Goal: Task Accomplishment & Management: Complete application form

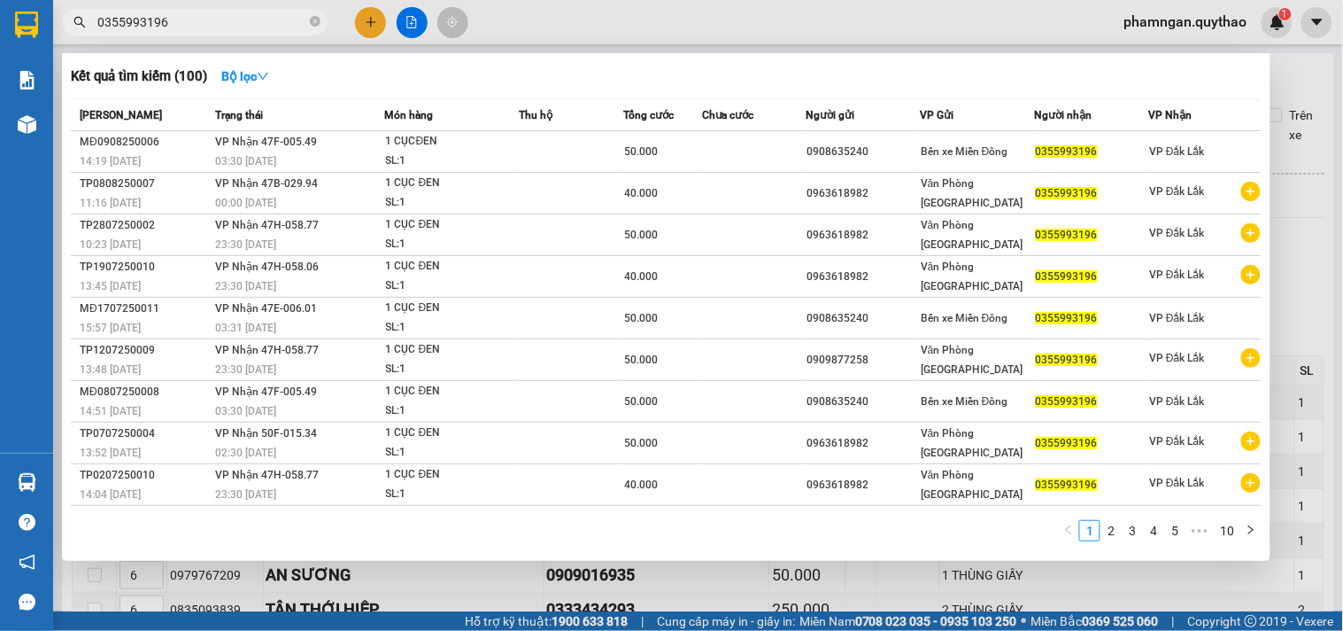
scroll to position [1506, 0]
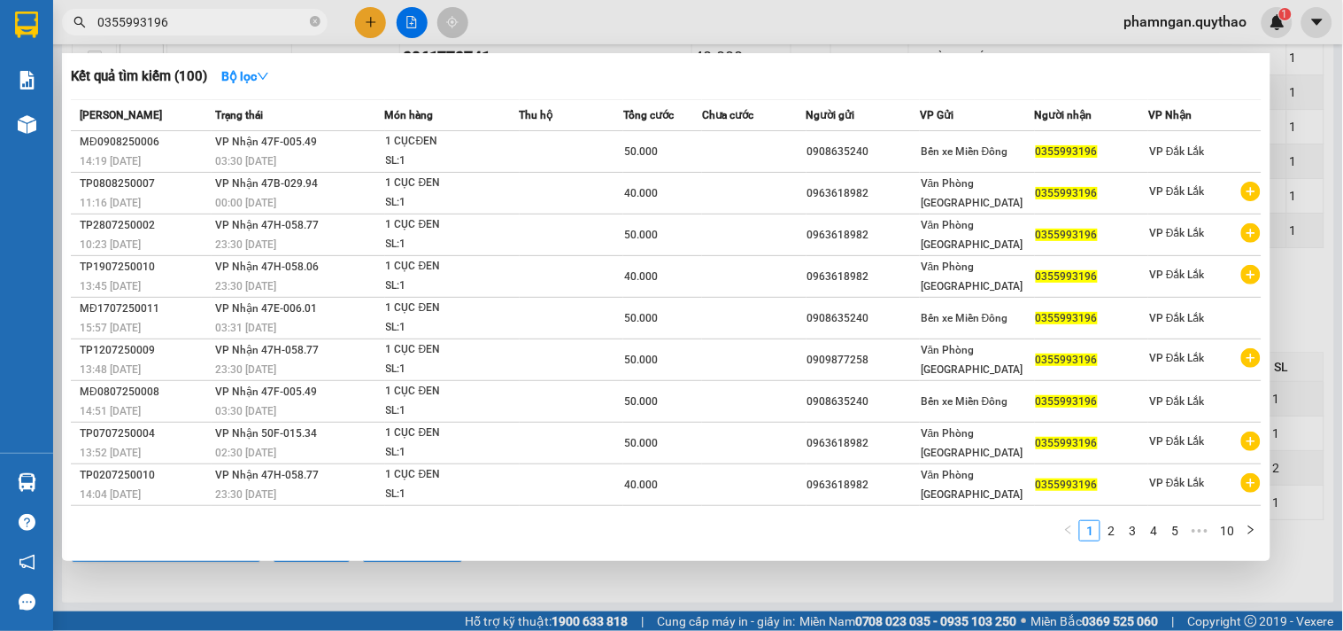
click at [646, 6] on div at bounding box center [671, 315] width 1343 height 631
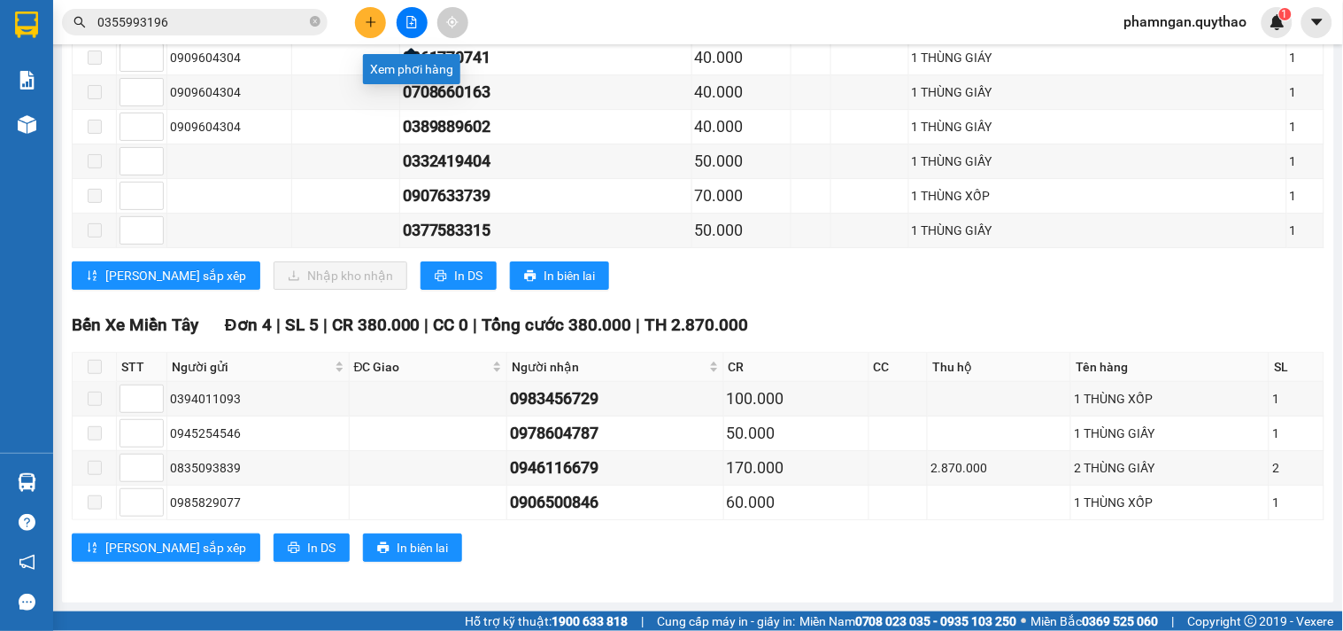
click at [411, 22] on icon "file-add" at bounding box center [412, 22] width 12 height 12
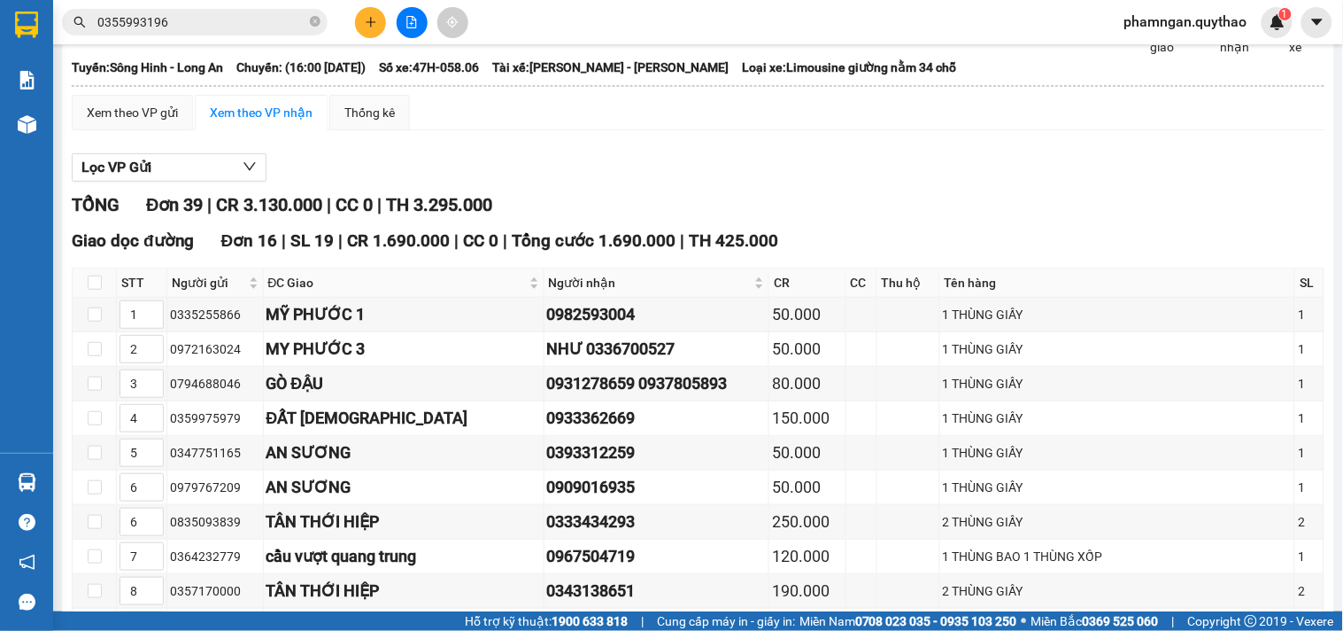
scroll to position [30, 0]
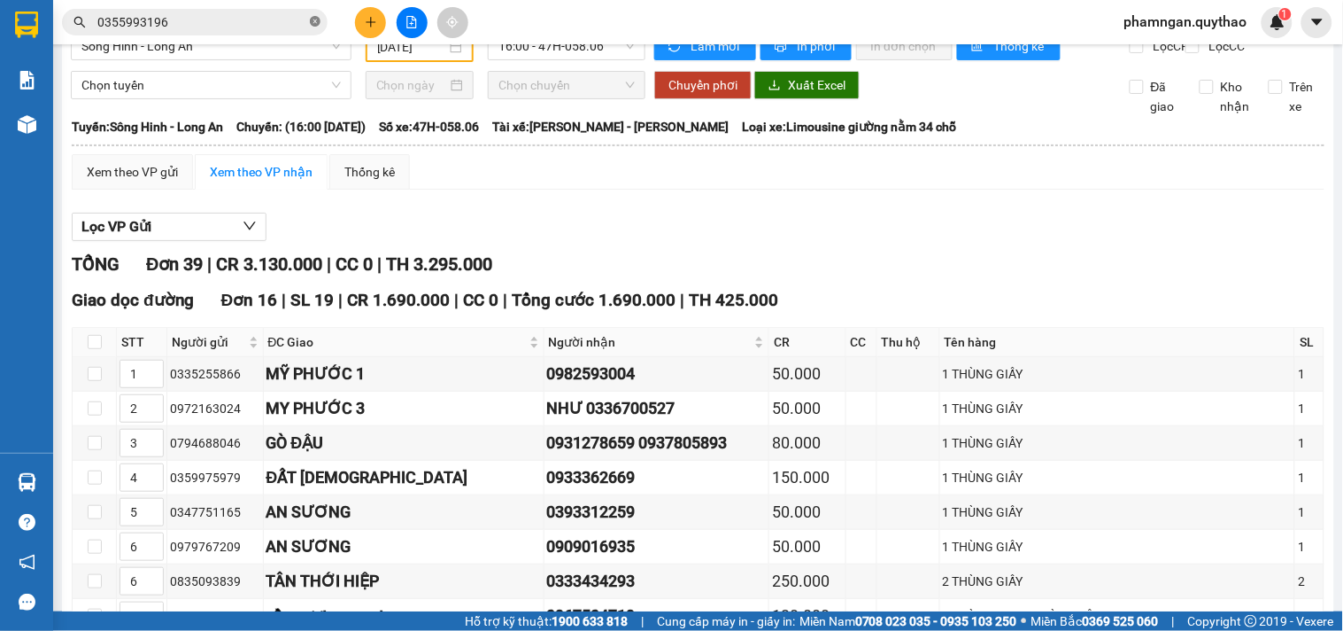
click at [317, 23] on icon "close-circle" at bounding box center [315, 21] width 11 height 11
click at [259, 24] on input "text" at bounding box center [201, 21] width 209 height 19
paste input "0913585517"
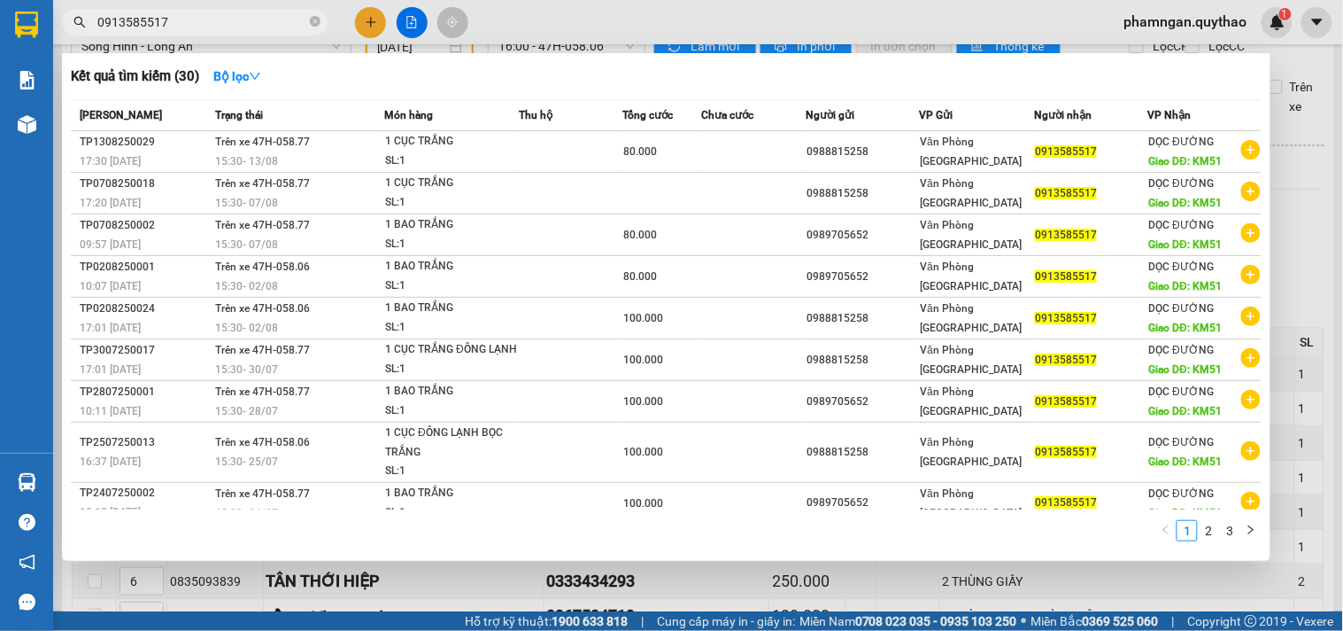
type input "0913585517"
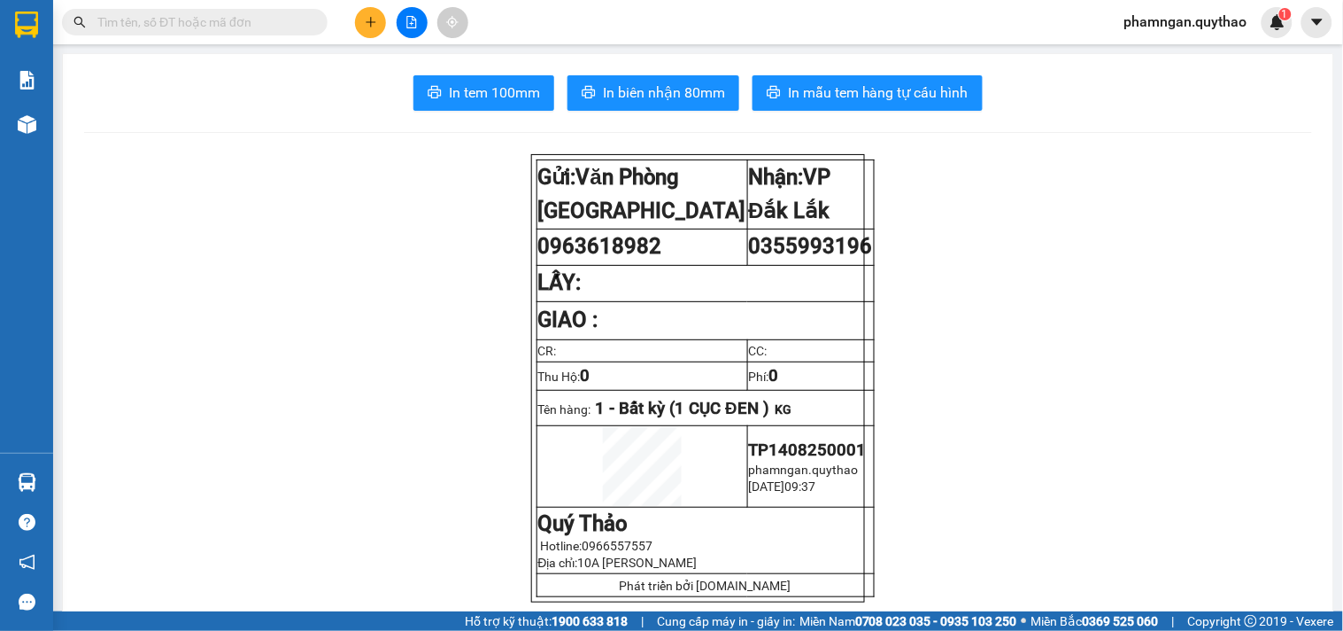
click at [376, 21] on icon "plus" at bounding box center [371, 22] width 12 height 12
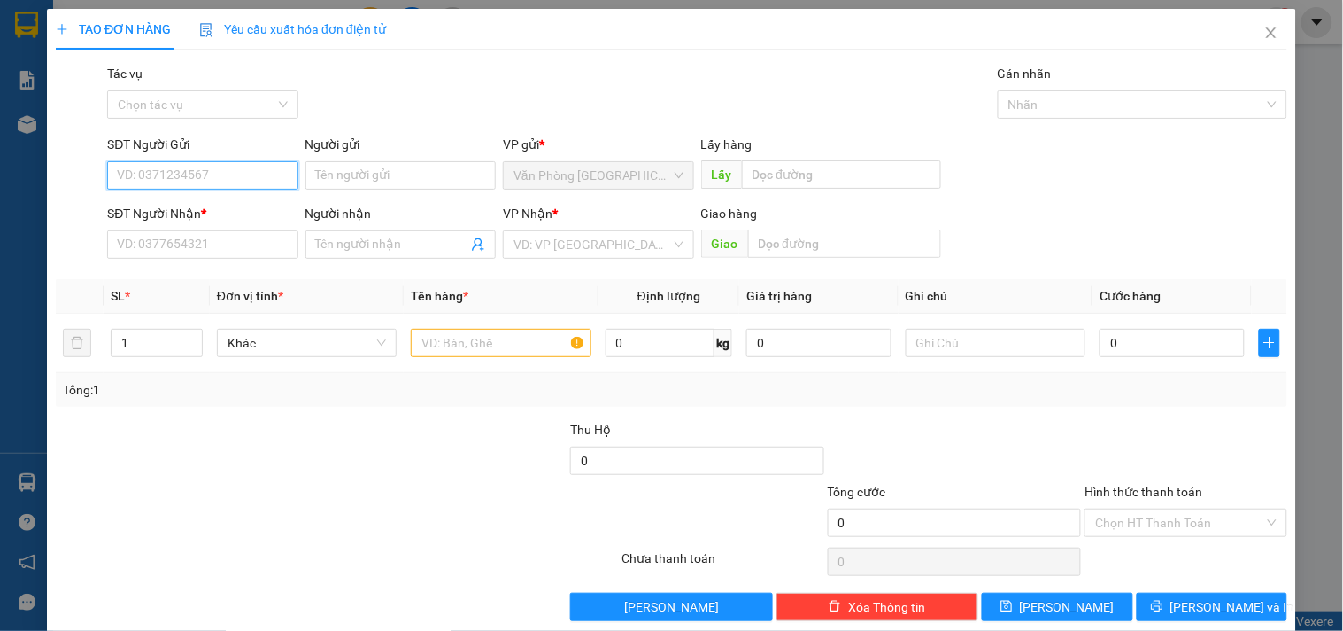
click at [174, 179] on input "SĐT Người Gửi" at bounding box center [202, 175] width 190 height 28
type input "0989705652"
click at [231, 220] on div "0989705652" at bounding box center [200, 210] width 167 height 19
type input "0352806164"
type input "KM17"
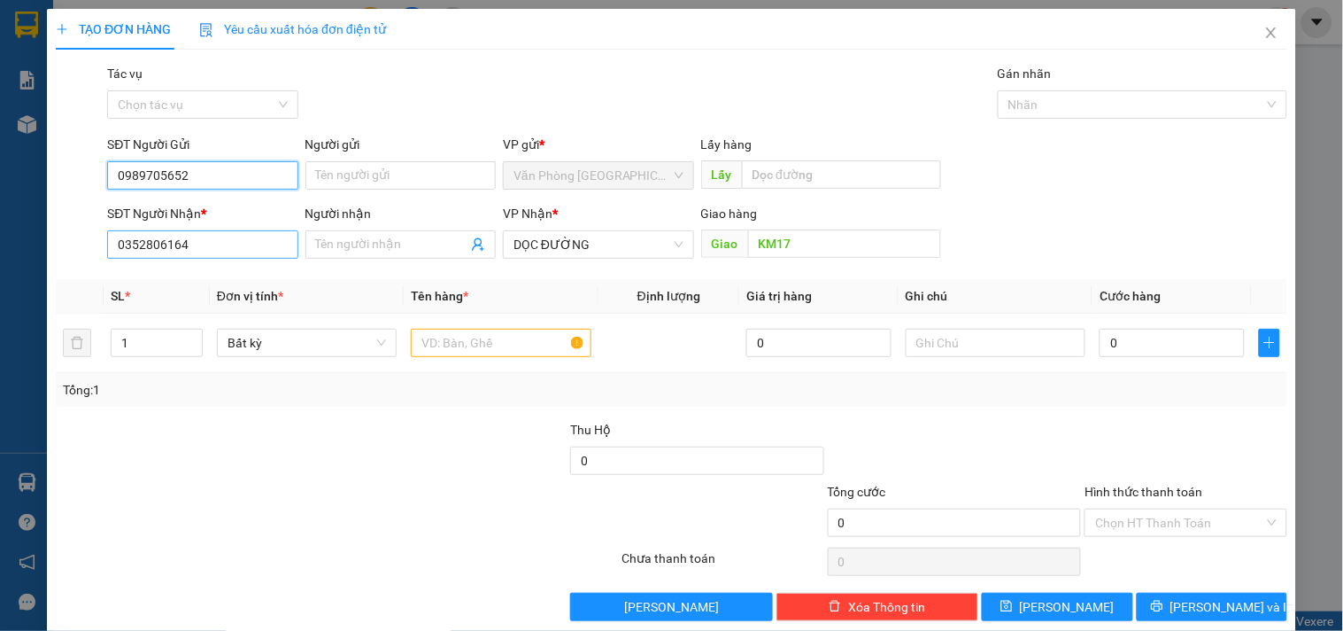
type input "0989705652"
click at [246, 244] on input "0352806164" at bounding box center [202, 244] width 190 height 28
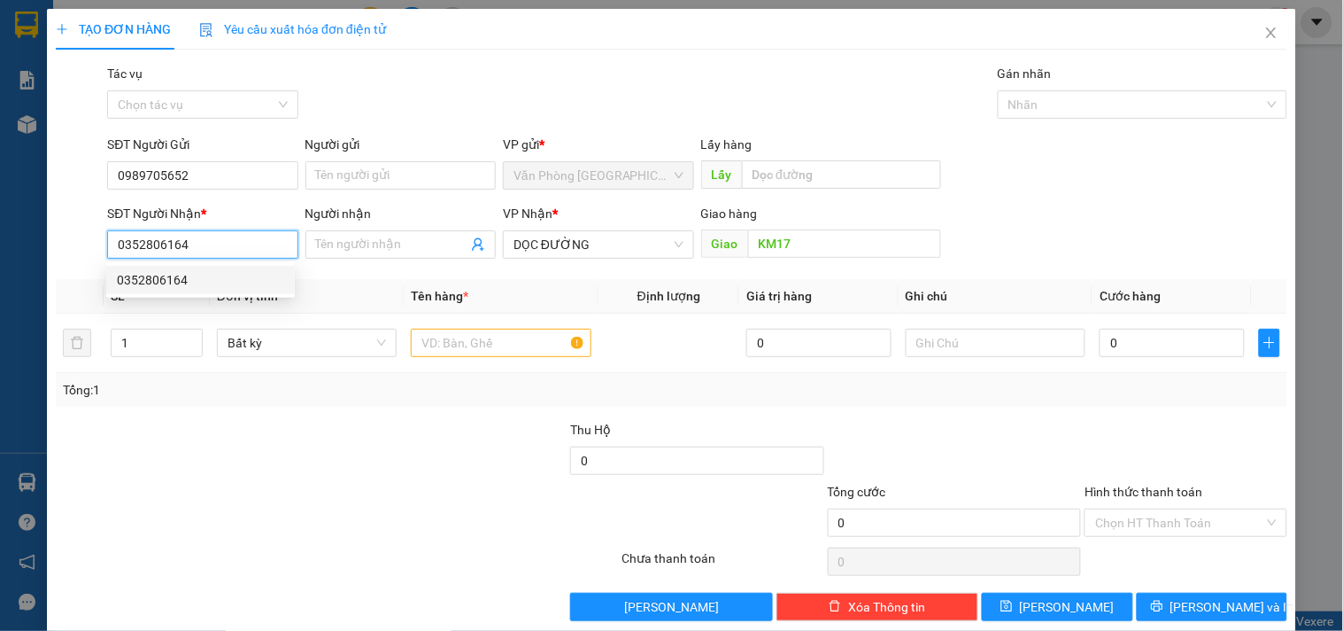
drag, startPoint x: 197, startPoint y: 244, endPoint x: 0, endPoint y: 275, distance: 199.9
click at [0, 275] on div "TẠO ĐƠN HÀNG Yêu cầu xuất hóa đơn điện tử Transit Pickup Surcharge Ids Transit …" at bounding box center [671, 315] width 1343 height 631
click at [189, 282] on div "0352806164" at bounding box center [200, 279] width 167 height 19
type input "0352806164"
click at [244, 245] on input "0352806164" at bounding box center [202, 244] width 190 height 28
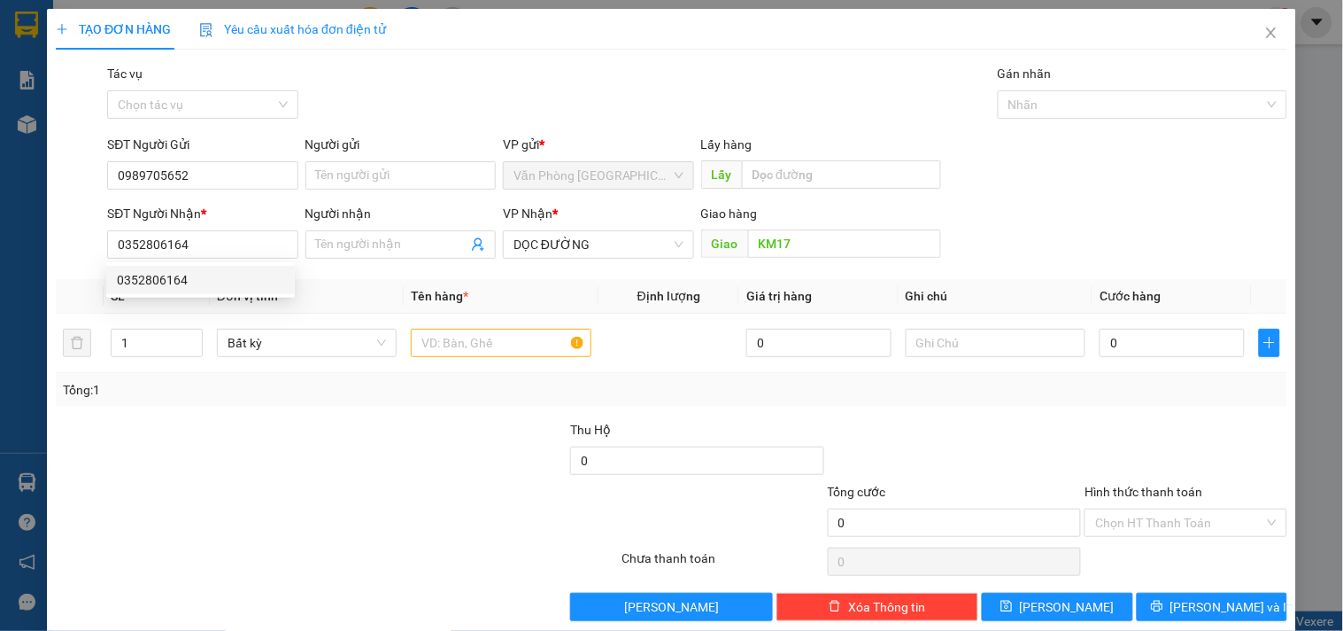
drag, startPoint x: 220, startPoint y: 228, endPoint x: 76, endPoint y: 258, distance: 146.6
click at [59, 267] on div "Transit Pickup Surcharge Ids Transit Deliver Surcharge Ids Transit Deliver Surc…" at bounding box center [672, 342] width 1232 height 557
click at [213, 245] on input "0352806164" at bounding box center [202, 244] width 190 height 28
drag, startPoint x: 214, startPoint y: 245, endPoint x: 49, endPoint y: 251, distance: 165.7
click at [48, 258] on div "TẠO ĐƠN HÀNG Yêu cầu xuất hóa đơn điện tử Transit Pickup Surcharge Ids Transit …" at bounding box center [672, 321] width 1250 height 625
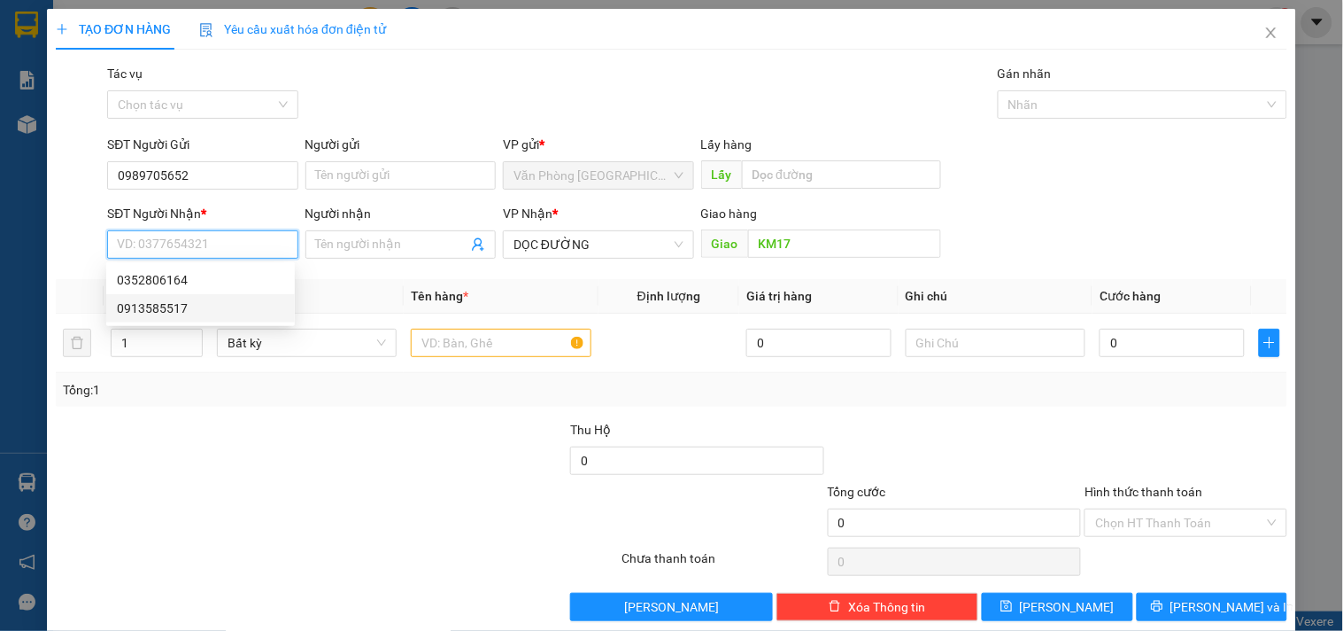
drag, startPoint x: 179, startPoint y: 308, endPoint x: 599, endPoint y: 293, distance: 420.0
click at [180, 306] on div "0913585517" at bounding box center [200, 307] width 167 height 19
type input "0913585517"
type input "KM51"
type input "0913585517"
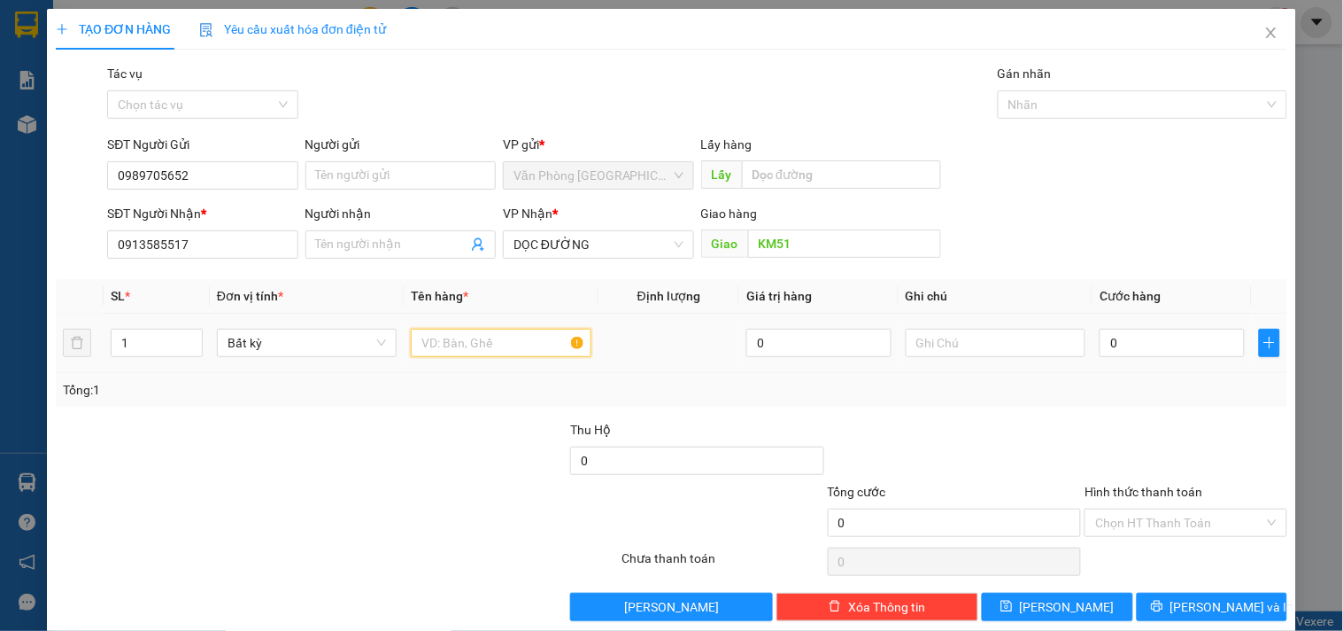
drag, startPoint x: 463, startPoint y: 338, endPoint x: 484, endPoint y: 281, distance: 61.4
click at [469, 314] on td at bounding box center [501, 342] width 194 height 59
type input "1 BAO"
click at [1149, 344] on input "0" at bounding box center [1172, 343] width 145 height 28
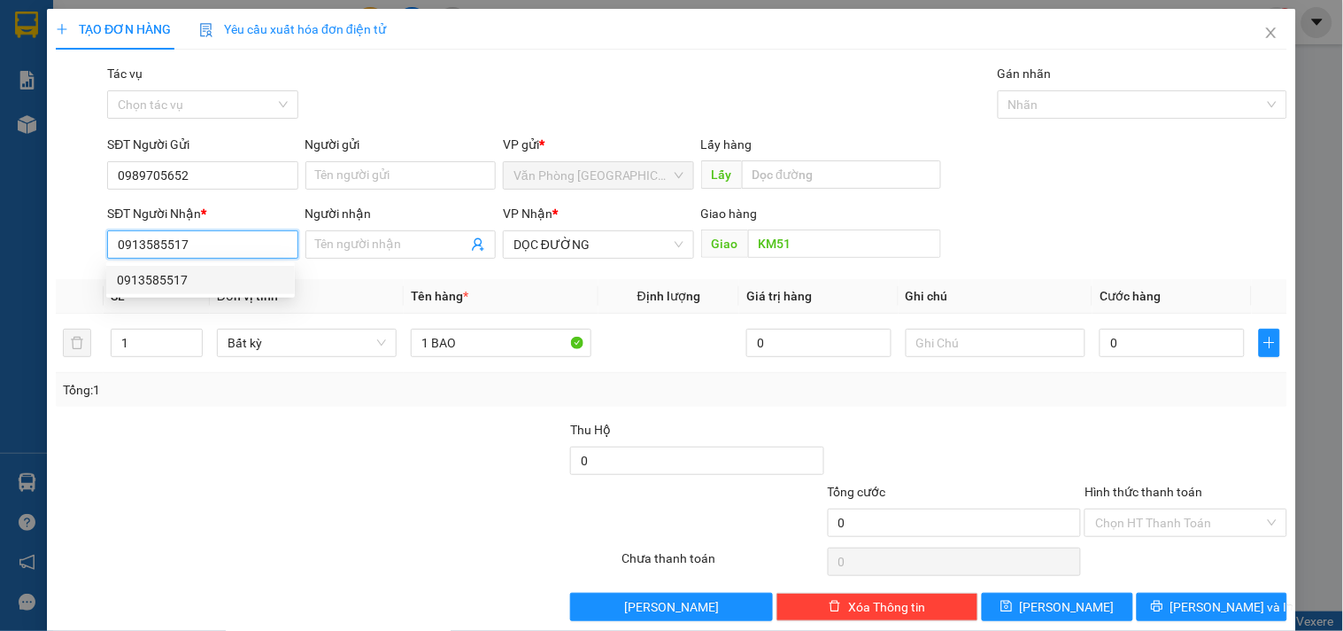
drag, startPoint x: 226, startPoint y: 244, endPoint x: 0, endPoint y: 267, distance: 226.9
click at [0, 267] on div "TẠO ĐƠN HÀNG Yêu cầu xuất hóa đơn điện tử Transit Pickup Surcharge Ids Transit …" at bounding box center [671, 315] width 1343 height 631
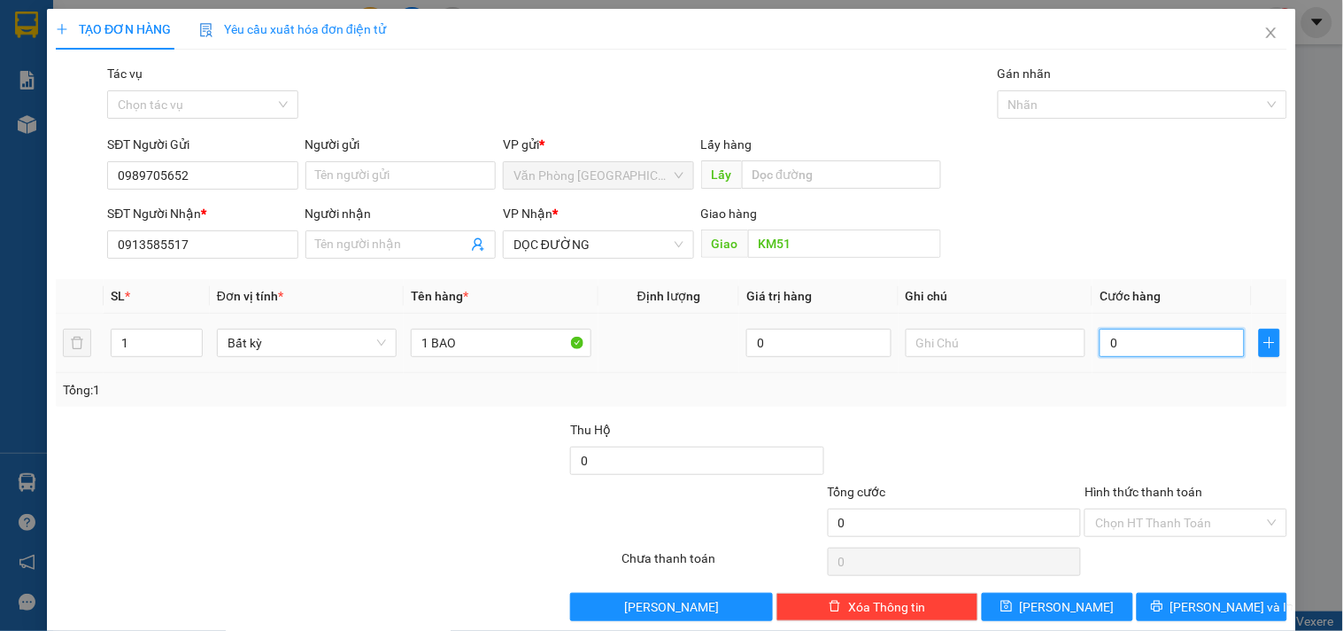
click at [1140, 345] on input "0" at bounding box center [1172, 343] width 145 height 28
type input "8"
type input "80"
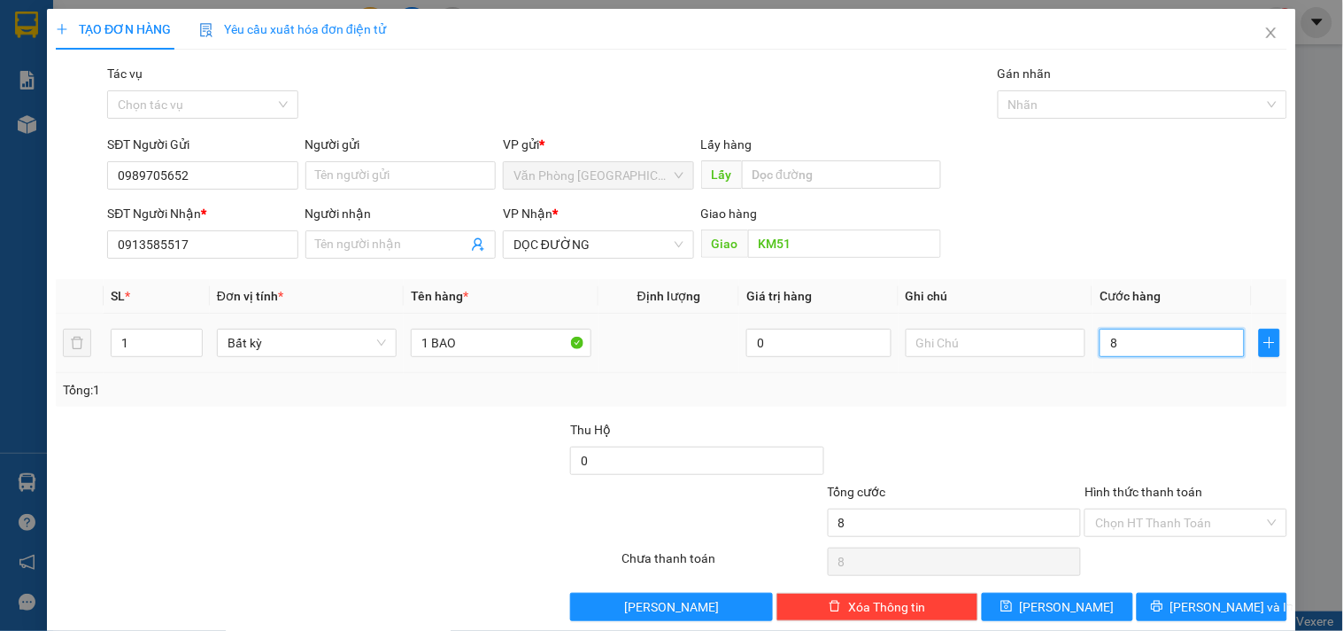
type input "80"
type input "800"
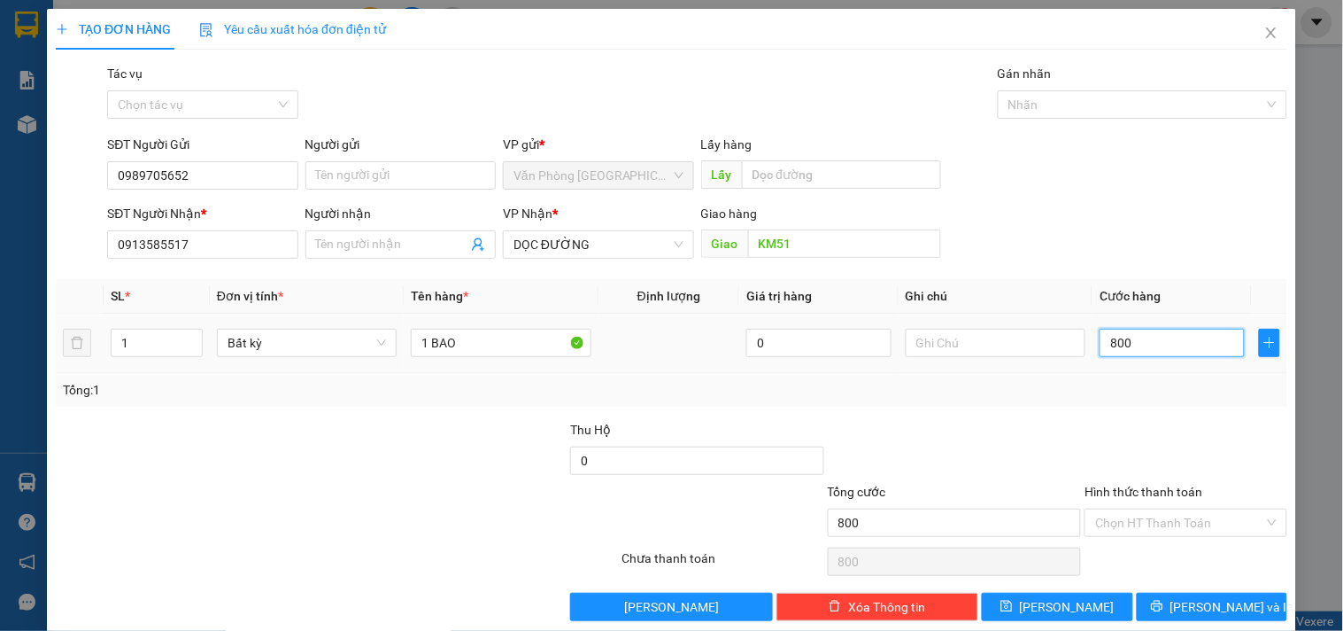
type input "8.000"
type input "80.000"
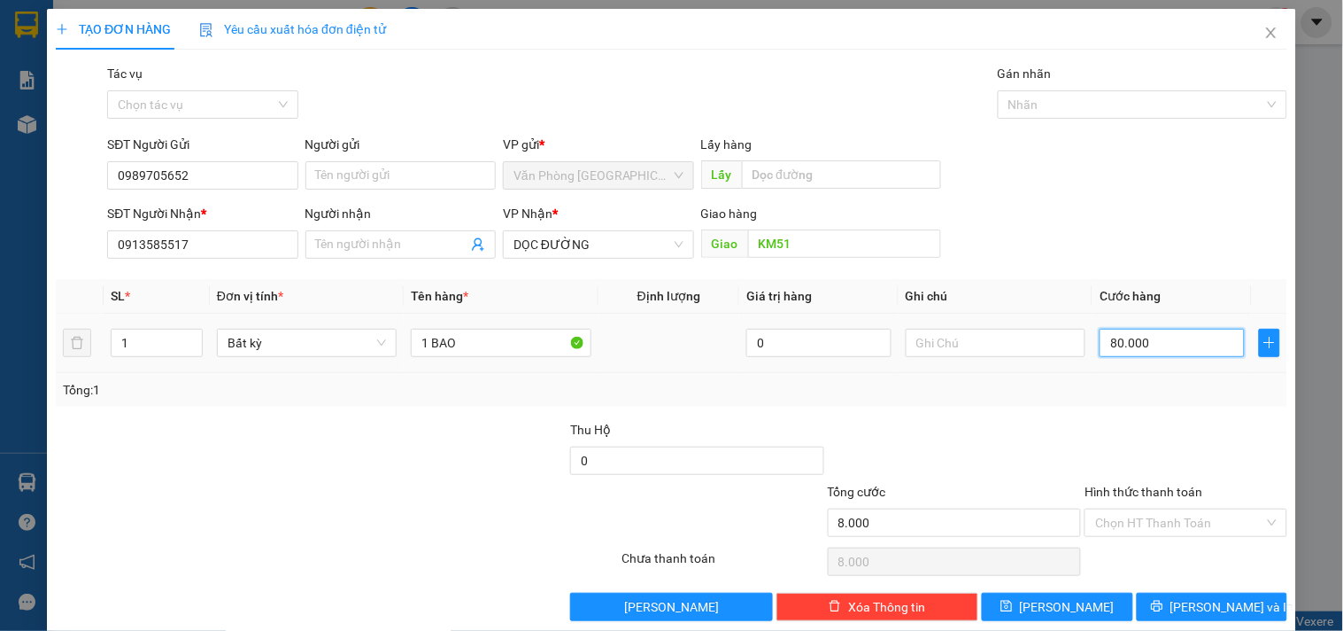
type input "80.000"
click at [1164, 533] on input "Hình thức thanh toán" at bounding box center [1179, 522] width 168 height 27
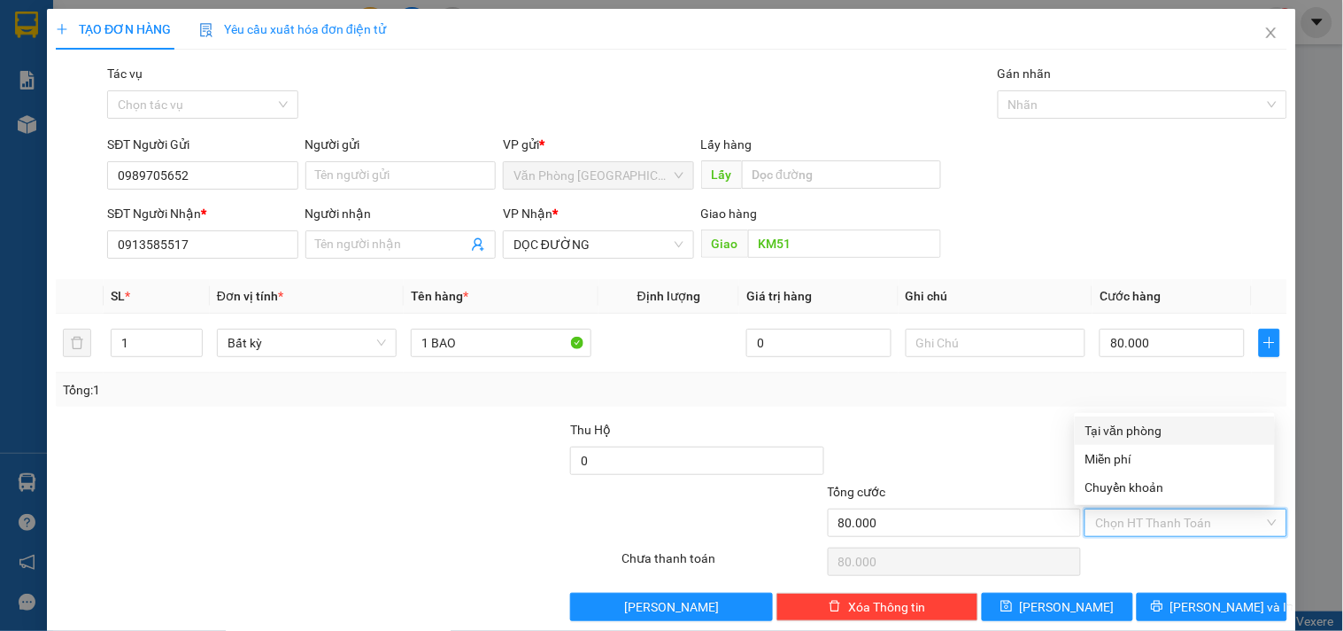
drag, startPoint x: 1138, startPoint y: 423, endPoint x: 1148, endPoint y: 461, distance: 39.3
click at [1138, 422] on div "Tại văn phòng" at bounding box center [1175, 430] width 179 height 19
type input "0"
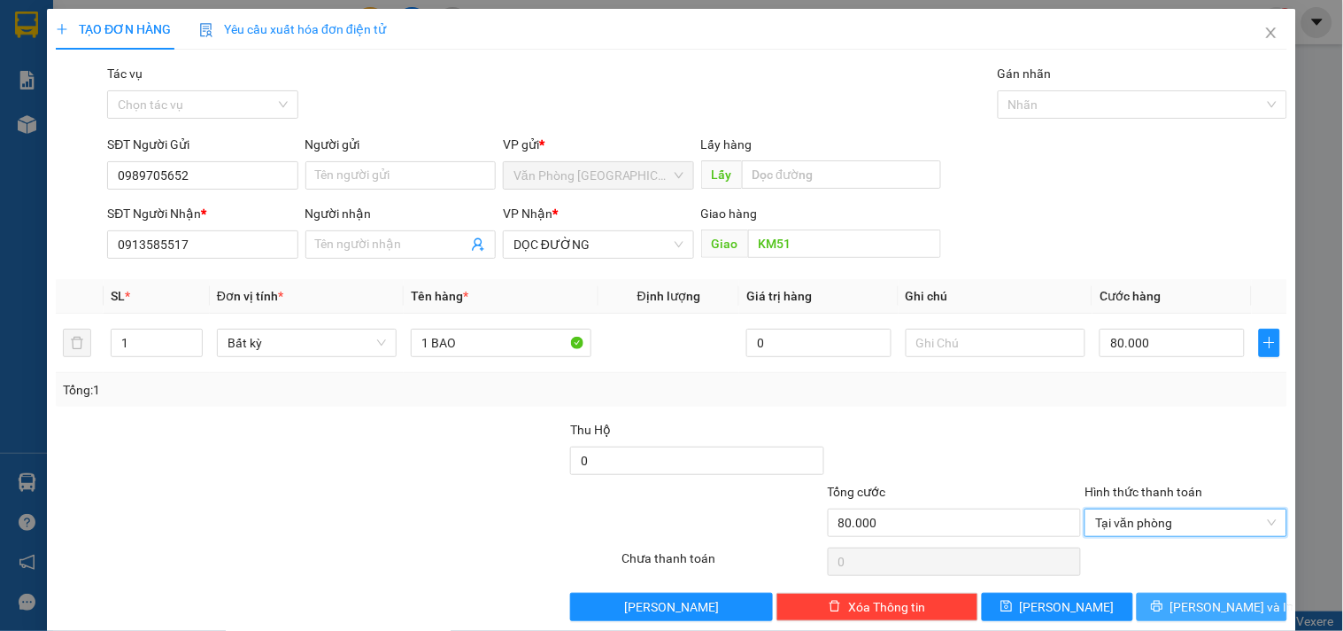
click at [1176, 599] on div "Transit Pickup Surcharge Ids Transit Deliver Surcharge Ids Transit Deliver Surc…" at bounding box center [672, 342] width 1232 height 557
drag, startPoint x: 1176, startPoint y: 604, endPoint x: 834, endPoint y: 405, distance: 395.7
click at [1164, 603] on icon "printer" at bounding box center [1157, 606] width 12 height 12
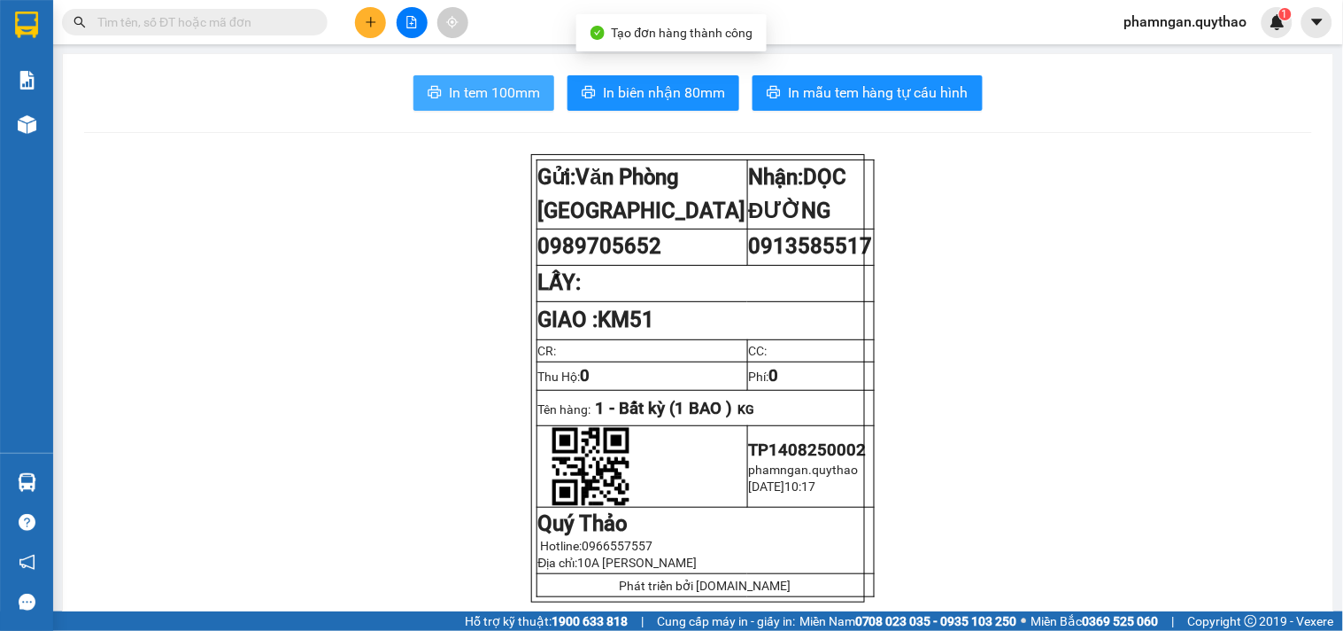
click at [490, 89] on span "In tem 100mm" at bounding box center [494, 92] width 91 height 22
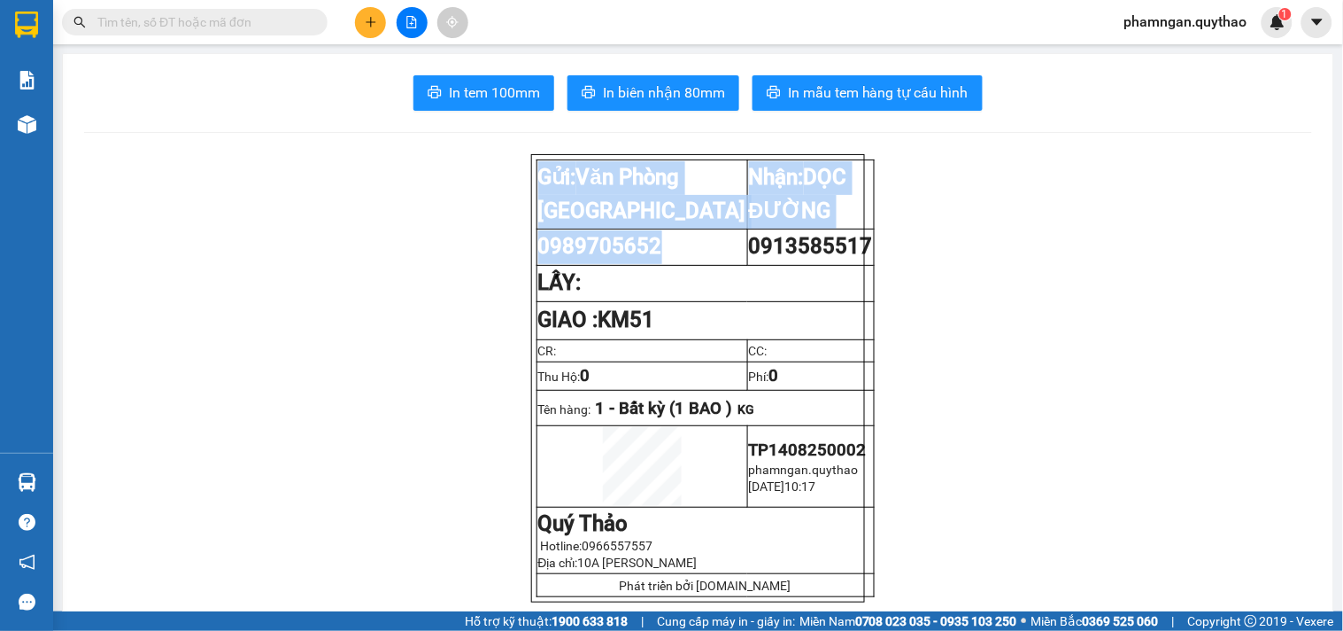
drag, startPoint x: 669, startPoint y: 245, endPoint x: 688, endPoint y: 261, distance: 25.2
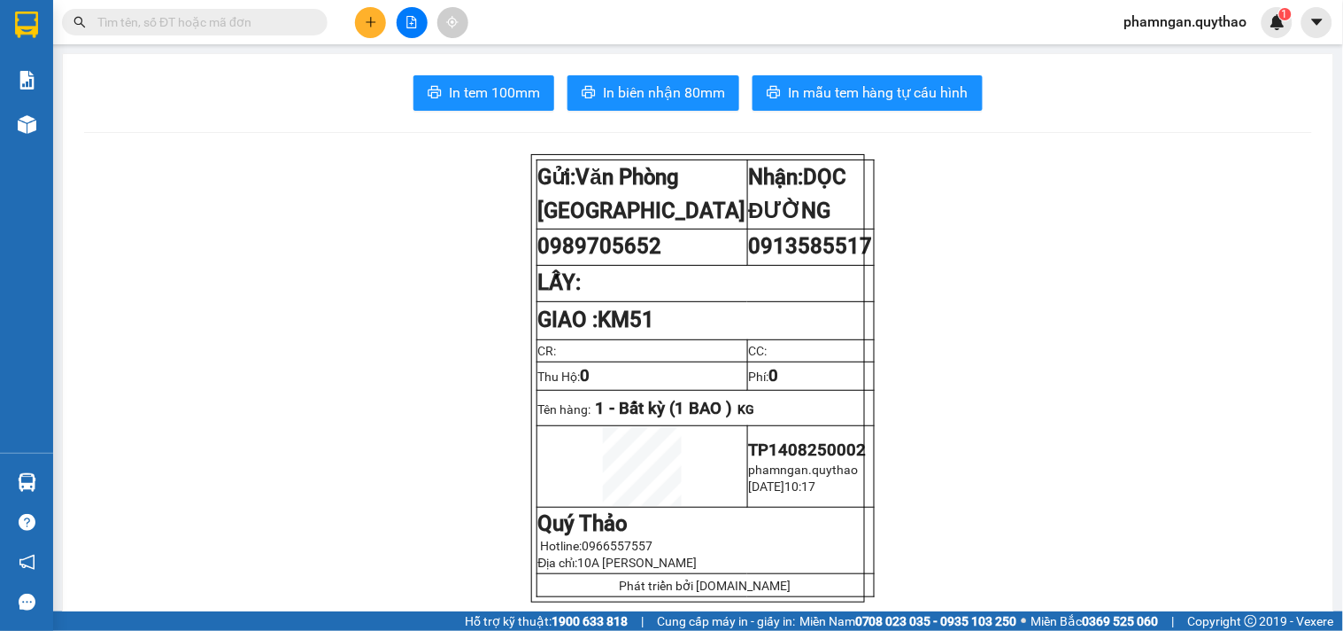
copy span "0989705652"
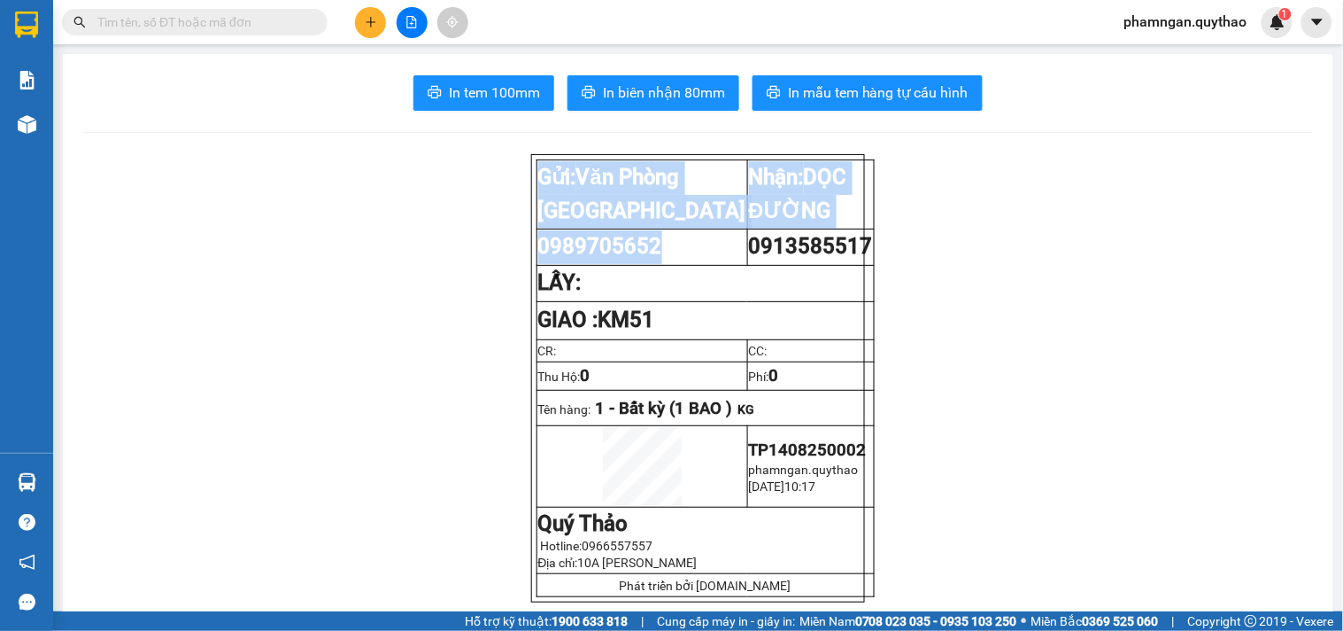
drag, startPoint x: 669, startPoint y: 242, endPoint x: 510, endPoint y: 159, distance: 179.4
click at [531, 225] on div "Gửi: Văn Phòng [GEOGRAPHIC_DATA]: DỌC ĐƯỜNG 0989705652 0913585517 [GEOGRAPHIC_…" at bounding box center [698, 378] width 335 height 448
click at [372, 24] on icon "plus" at bounding box center [371, 22] width 12 height 12
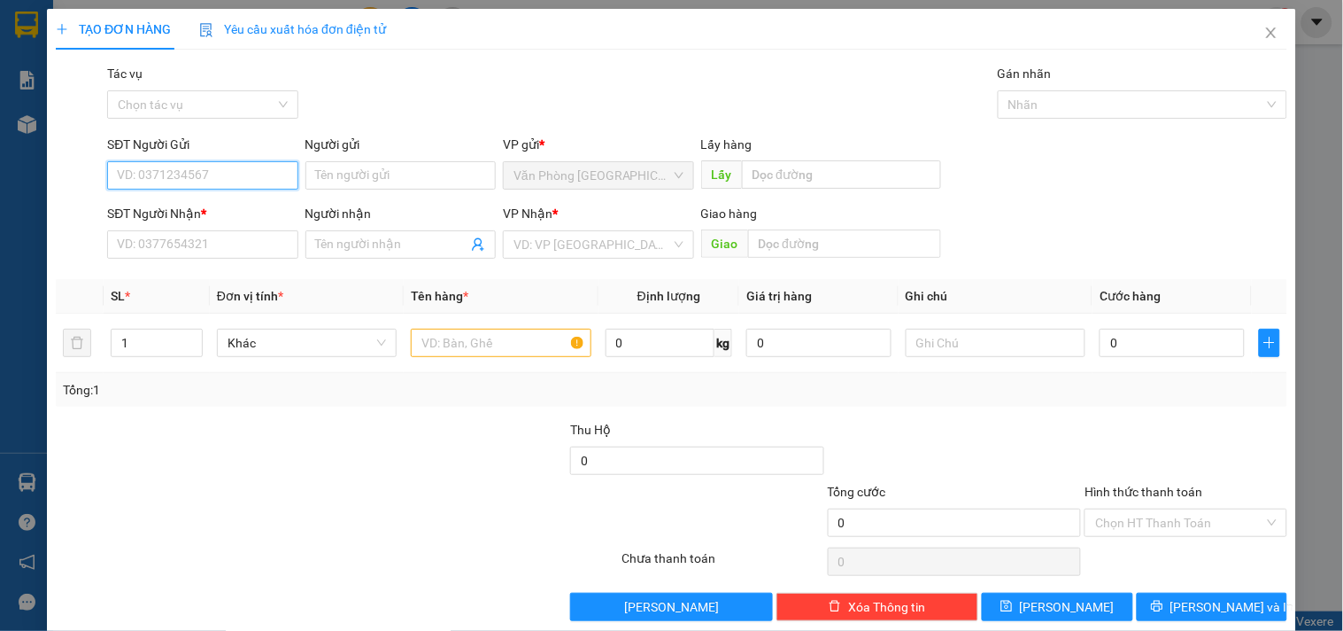
click at [202, 175] on input "SĐT Người Gửi" at bounding box center [202, 175] width 190 height 28
paste input "0989705652"
type input "0989705652"
click at [204, 202] on div "0989705652" at bounding box center [200, 210] width 167 height 19
type input "0913585517"
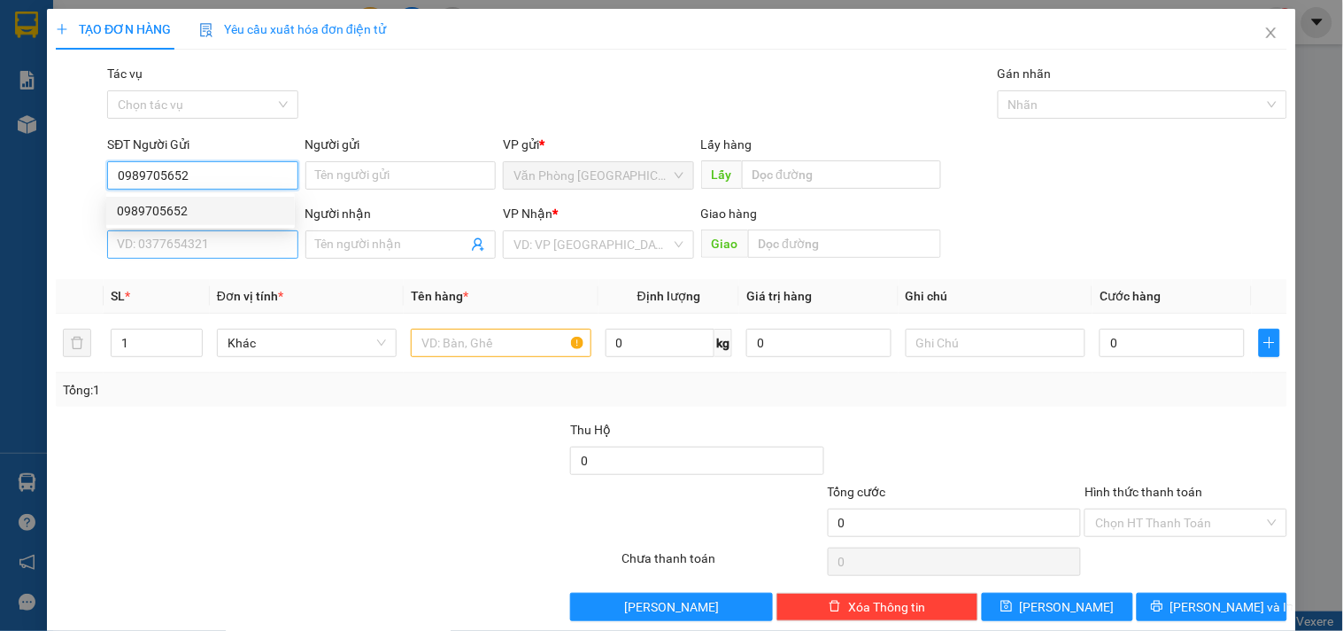
type input "KM51"
type input "0989705652"
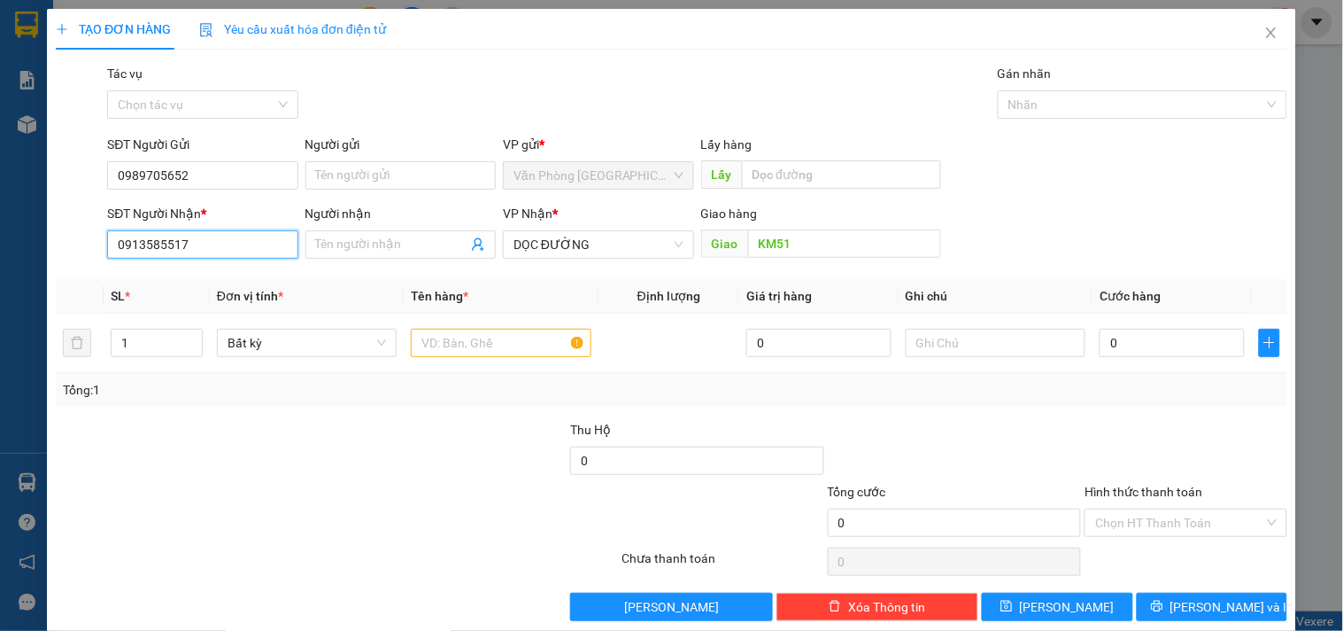
click at [226, 246] on input "0913585517" at bounding box center [202, 244] width 190 height 28
drag, startPoint x: 226, startPoint y: 246, endPoint x: 2, endPoint y: 248, distance: 224.1
click at [2, 248] on div "TẠO ĐƠN HÀNG Yêu cầu xuất hóa đơn điện tử Transit Pickup Surcharge Ids Transit …" at bounding box center [671, 315] width 1343 height 631
click at [135, 302] on div "0352806164" at bounding box center [200, 307] width 167 height 19
type input "0352806164"
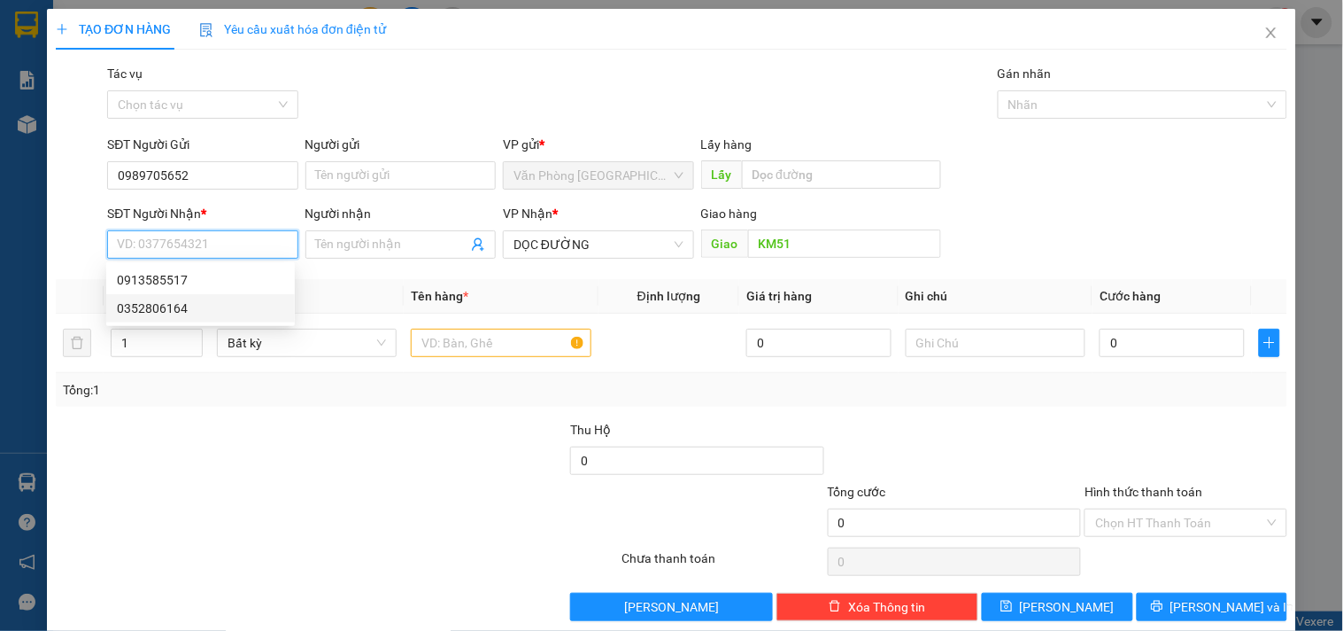
type input "KM17"
type input "0352806164"
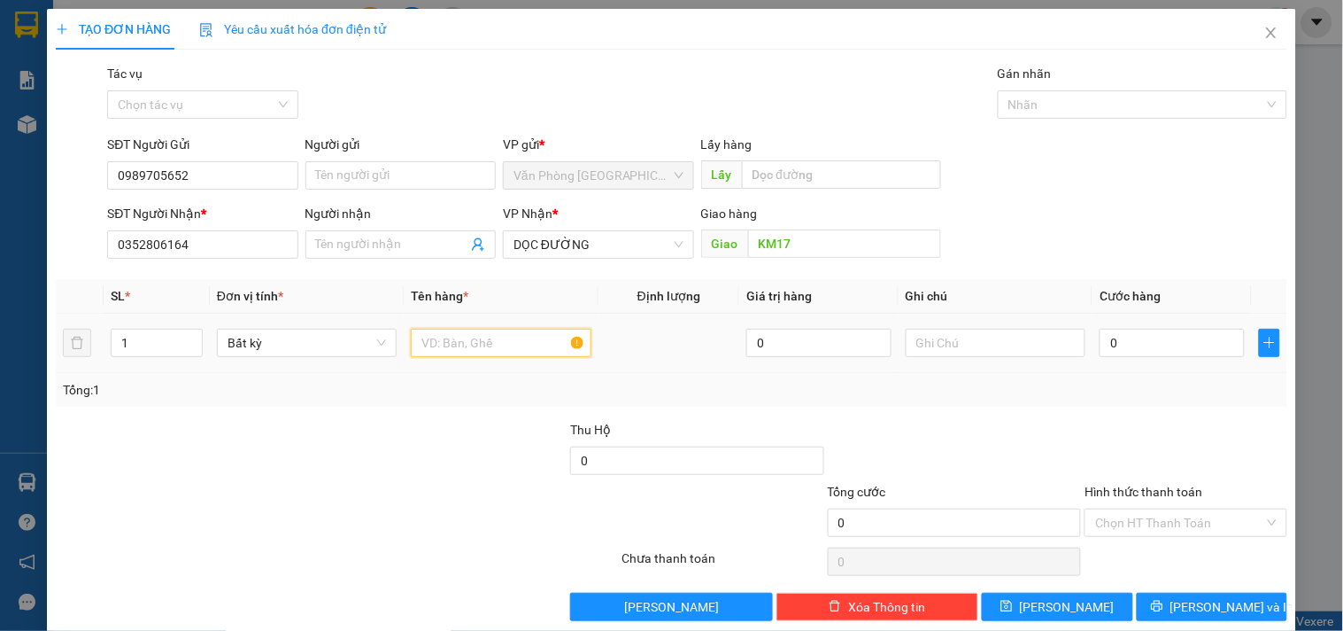
drag, startPoint x: 529, startPoint y: 337, endPoint x: 538, endPoint y: 280, distance: 58.4
click at [528, 337] on input "text" at bounding box center [501, 343] width 180 height 28
type input "1 TÚM"
click at [1182, 343] on input "0" at bounding box center [1172, 343] width 145 height 28
type input "5"
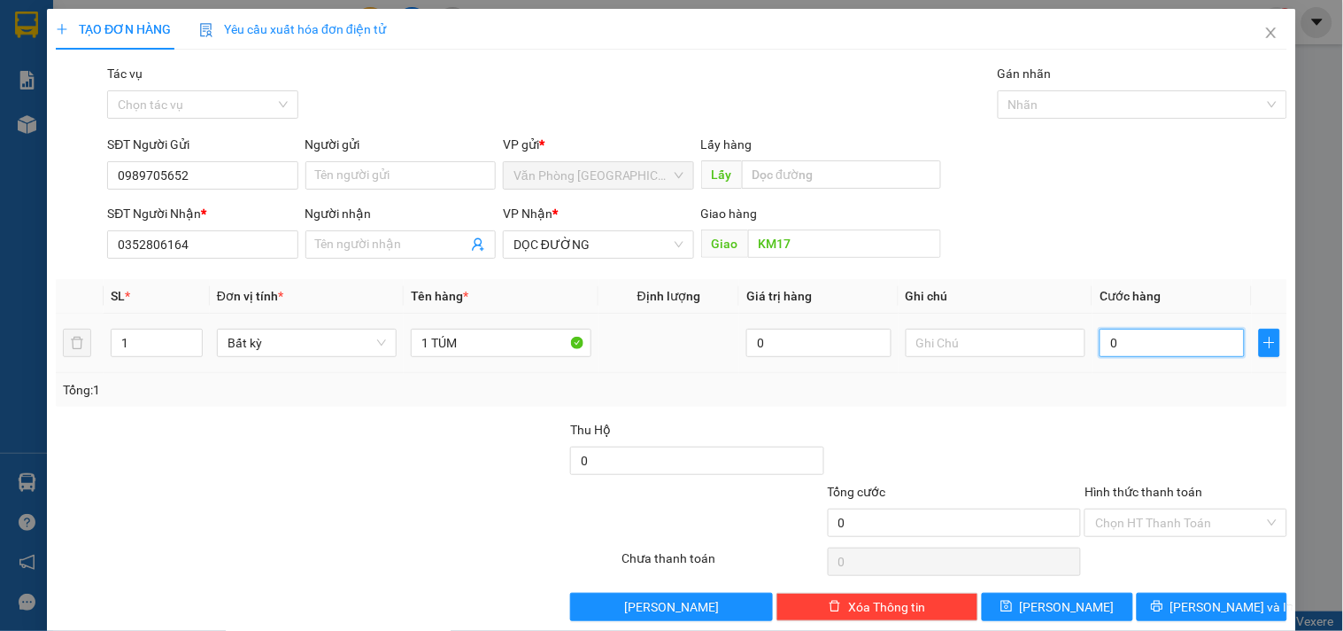
type input "5"
type input "50"
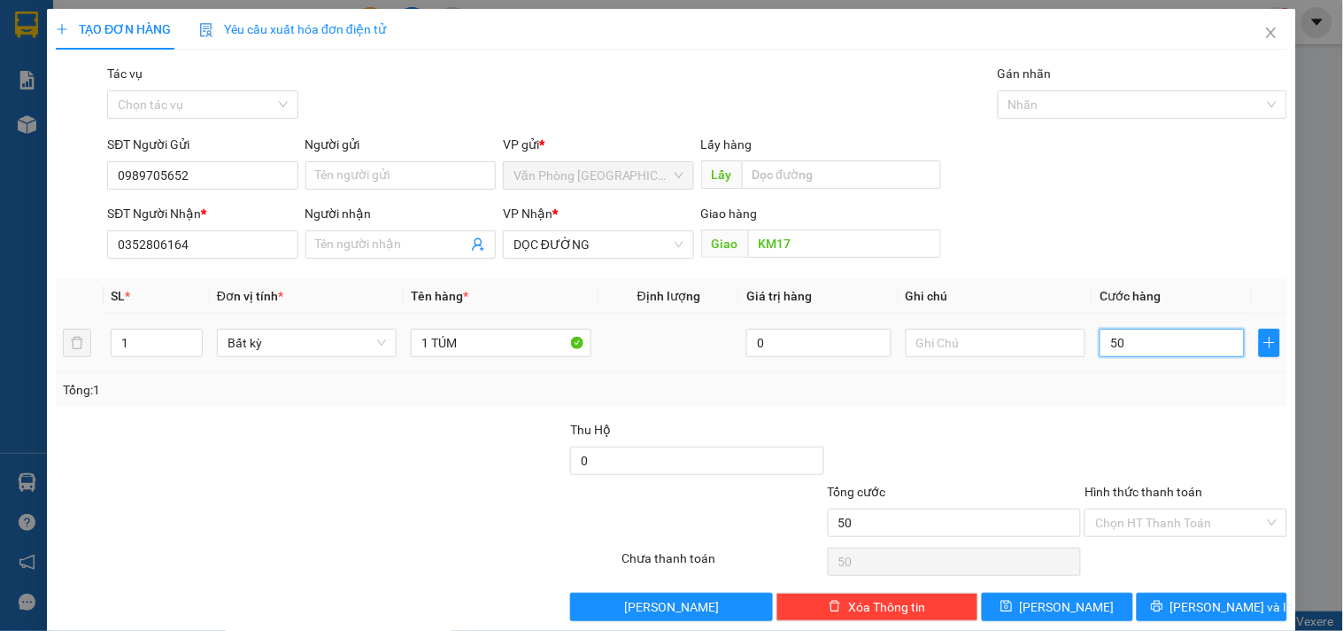
type input "500"
type input "5.000"
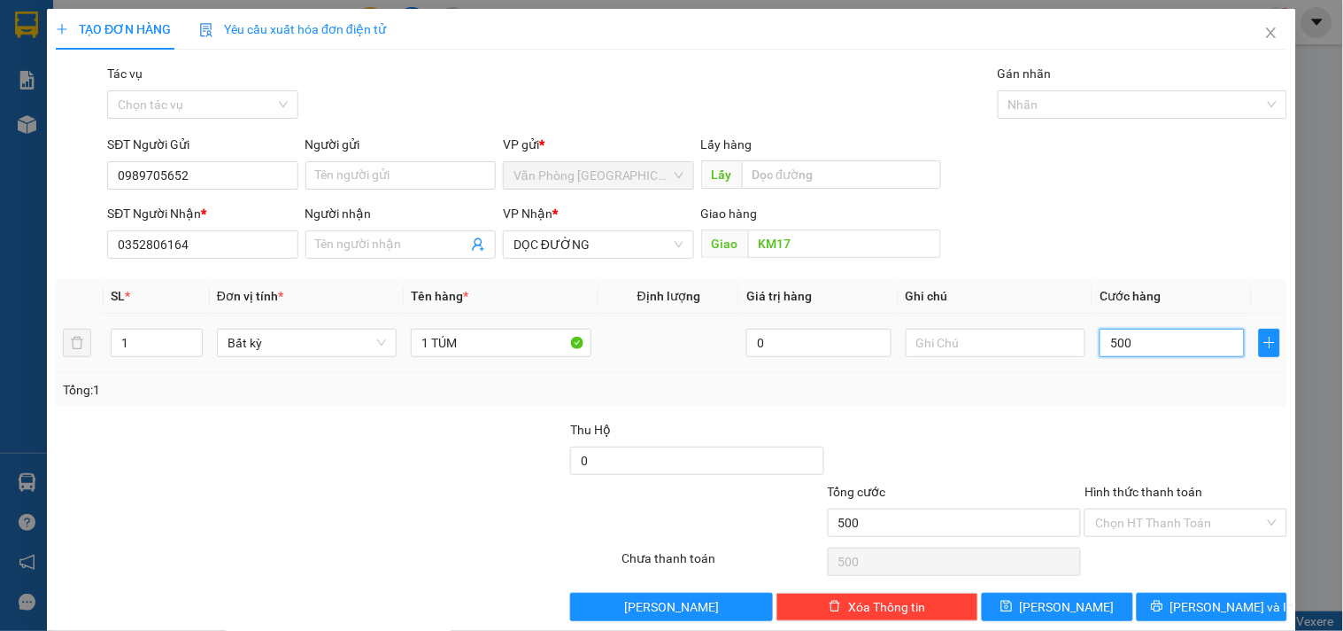
type input "5.000"
type input "50.000"
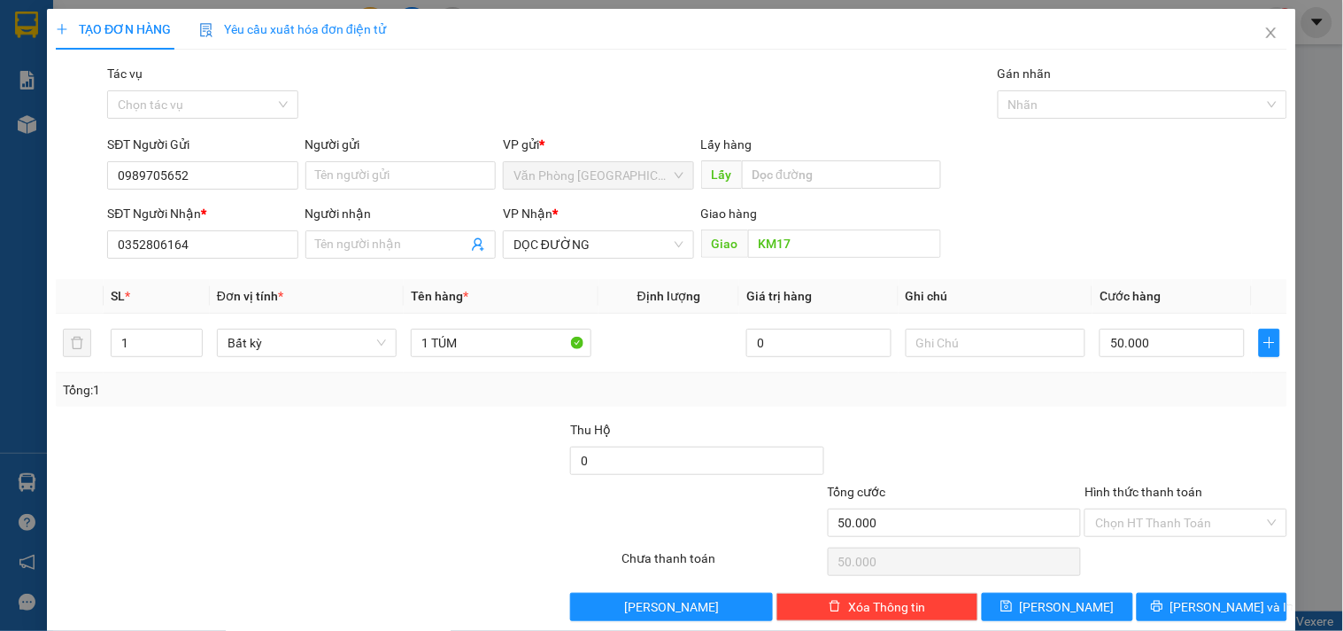
drag, startPoint x: 1138, startPoint y: 546, endPoint x: 1145, endPoint y: 530, distance: 18.3
click at [1140, 546] on div "Chọn HT Thanh Toán" at bounding box center [1185, 561] width 205 height 35
click at [1146, 525] on input "Hình thức thanh toán" at bounding box center [1179, 522] width 168 height 27
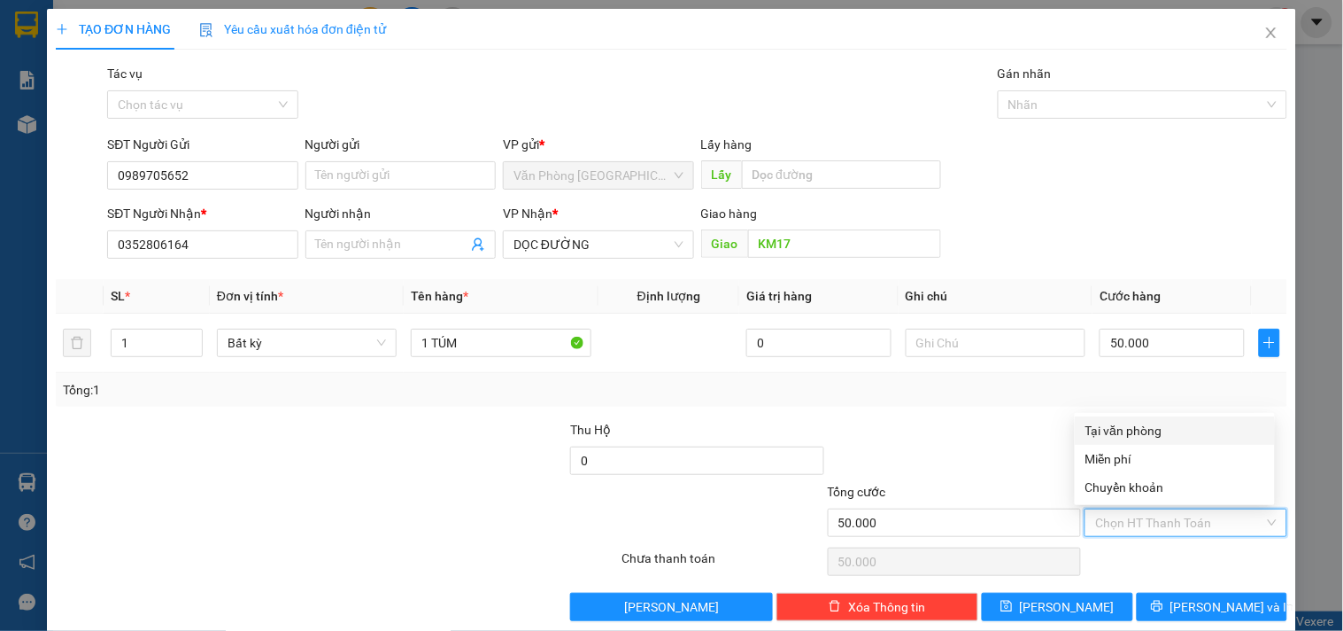
click at [1126, 429] on div "Tại văn phòng" at bounding box center [1175, 430] width 179 height 19
type input "0"
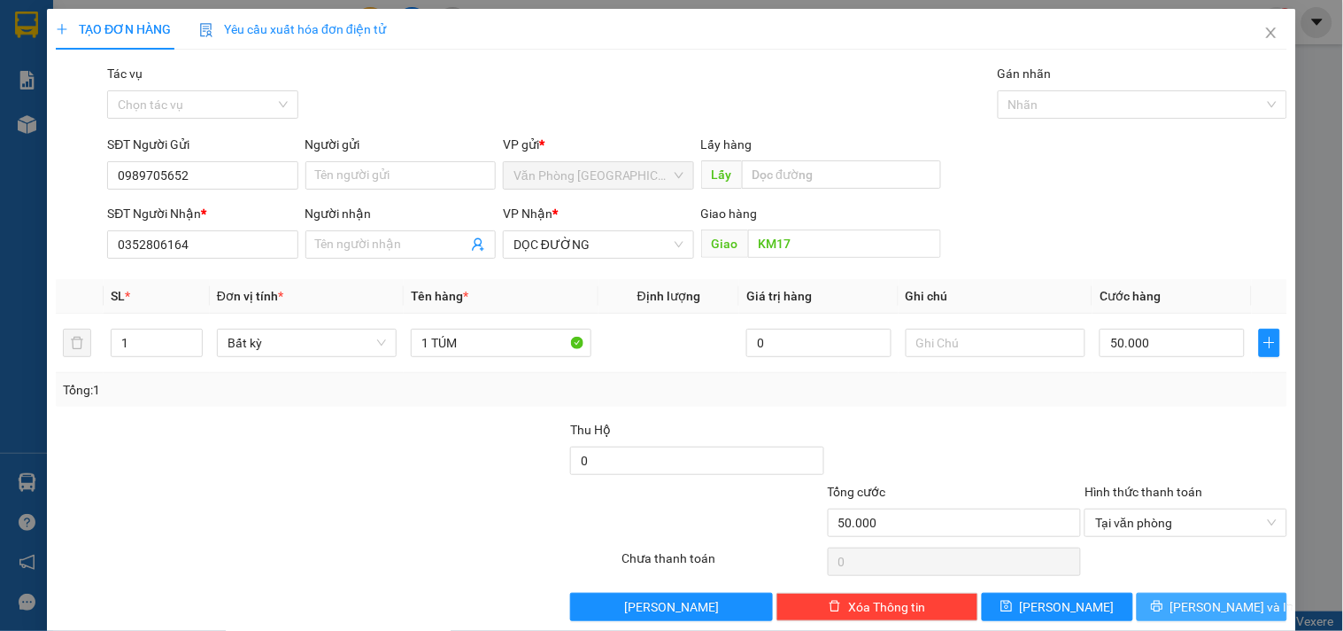
click at [1190, 599] on span "[PERSON_NAME] và In" at bounding box center [1233, 606] width 124 height 19
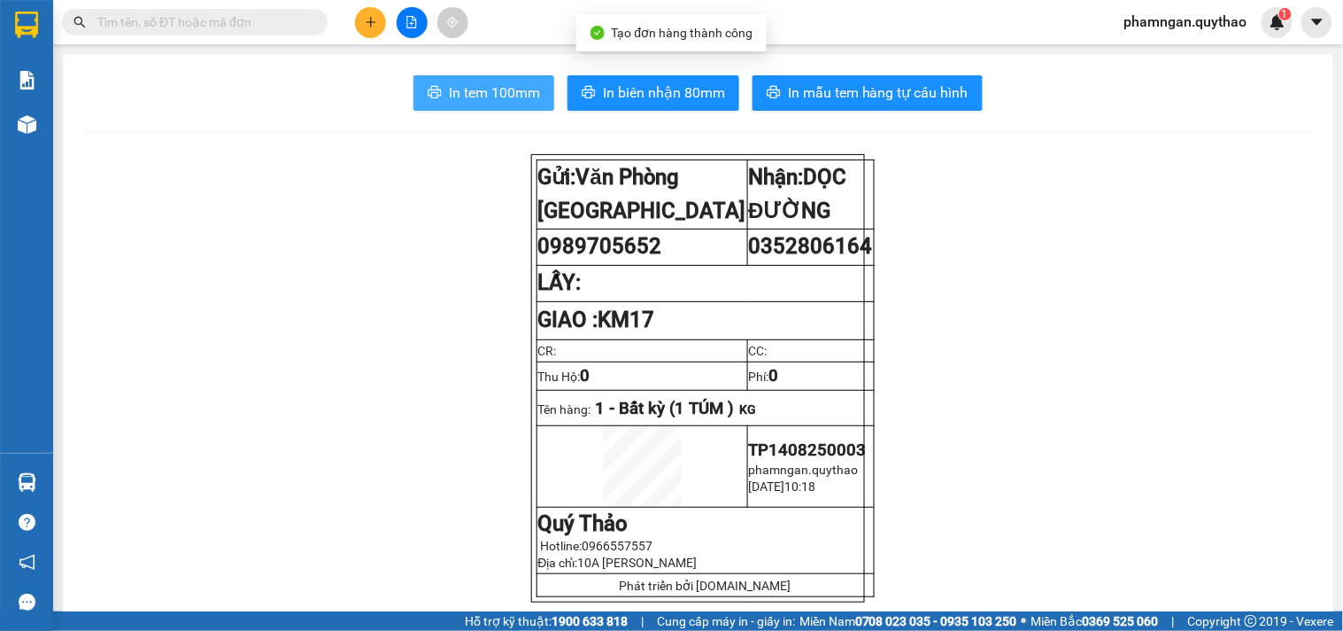
click at [479, 99] on span "In tem 100mm" at bounding box center [494, 92] width 91 height 22
click at [369, 36] on button at bounding box center [370, 22] width 31 height 31
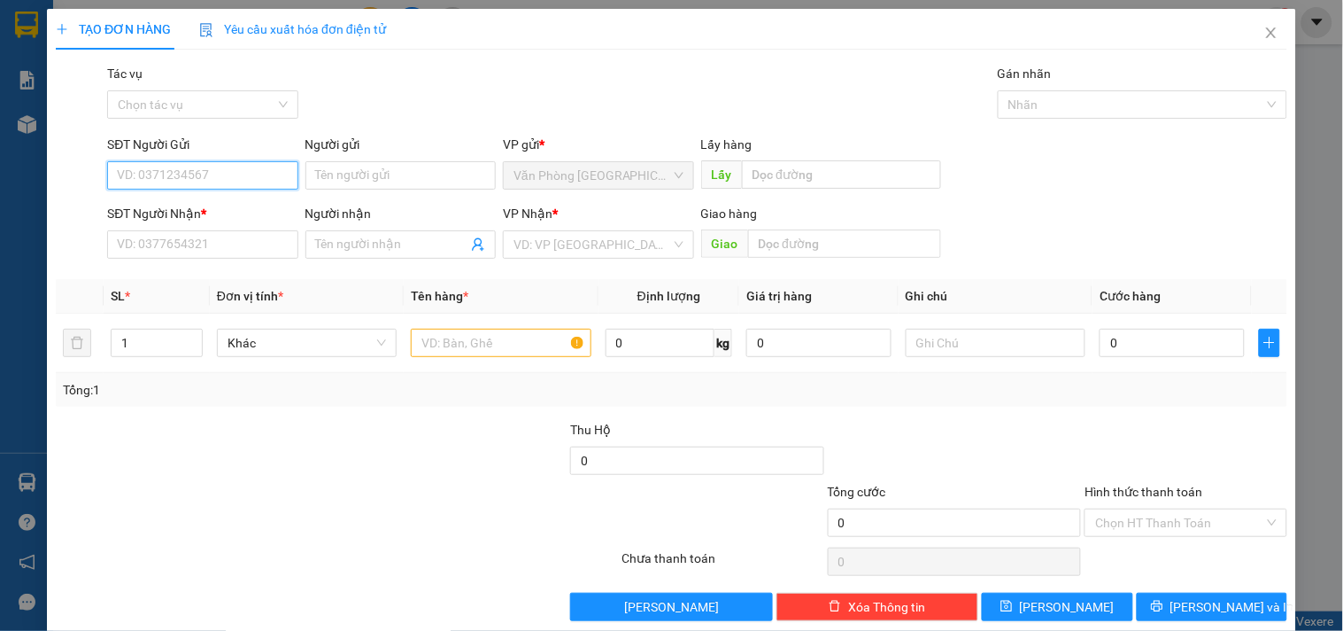
click at [240, 166] on input "SĐT Người Gửi" at bounding box center [202, 175] width 190 height 28
type input "0966849803"
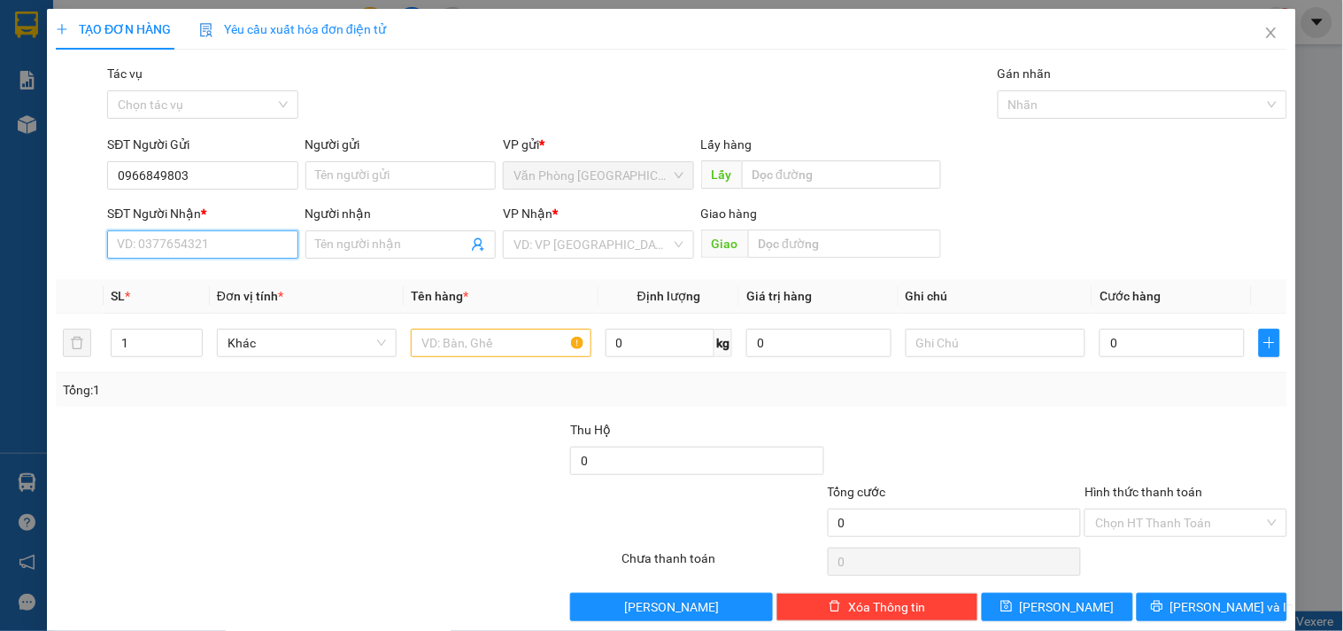
click at [223, 246] on input "SĐT Người Nhận *" at bounding box center [202, 244] width 190 height 28
type input "0943010106"
click at [604, 241] on input "search" at bounding box center [592, 244] width 157 height 27
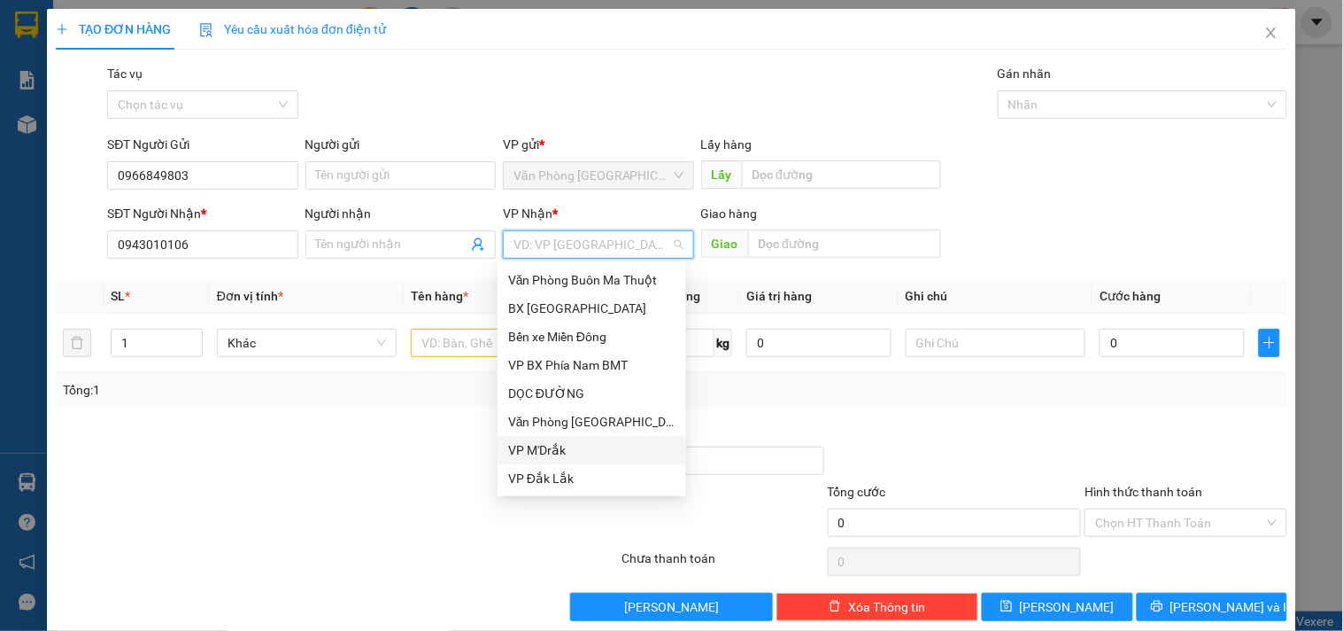
click at [543, 441] on div "VP M'Drắk" at bounding box center [591, 449] width 167 height 19
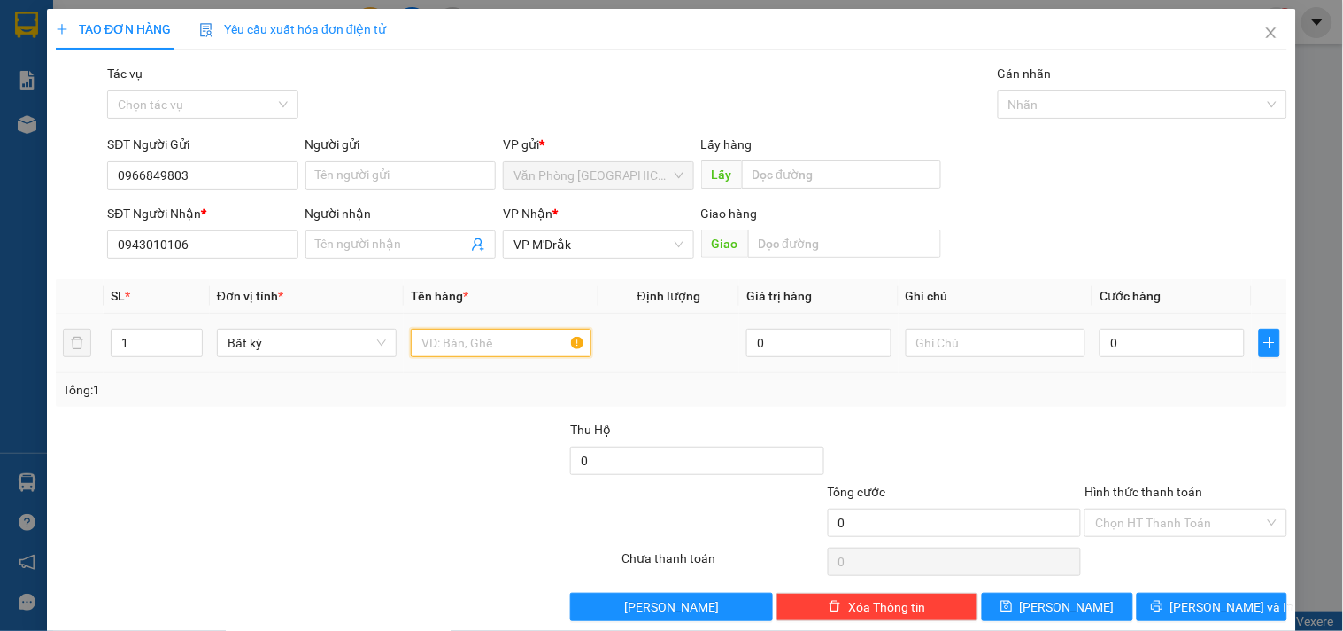
click at [494, 350] on input "text" at bounding box center [501, 343] width 180 height 28
type input "1 HỘP GIẤY"
click at [1136, 345] on input "0" at bounding box center [1172, 343] width 145 height 28
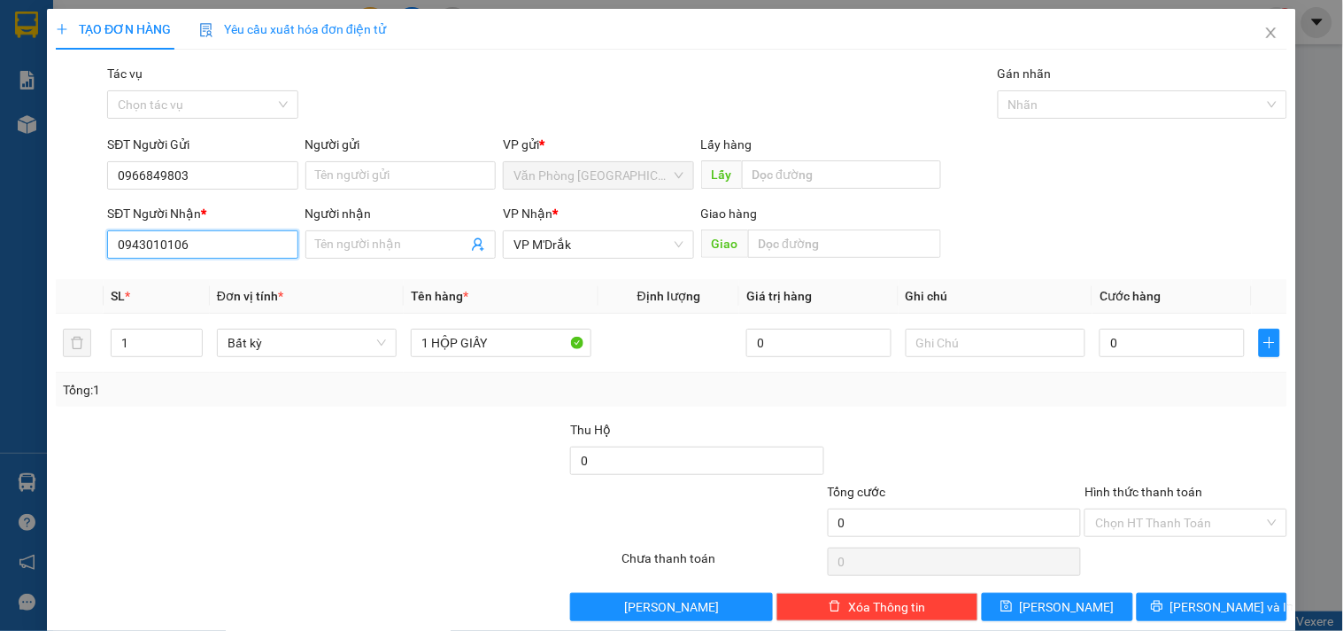
drag, startPoint x: 205, startPoint y: 248, endPoint x: 0, endPoint y: 272, distance: 206.8
click at [0, 273] on div "TẠO ĐƠN HÀNG Yêu cầu xuất hóa đơn điện tử Transit Pickup Surcharge Ids Transit …" at bounding box center [671, 315] width 1343 height 631
click at [188, 242] on input "0943010106" at bounding box center [202, 244] width 190 height 28
click at [197, 242] on input "0943010106" at bounding box center [202, 244] width 190 height 28
drag, startPoint x: 204, startPoint y: 170, endPoint x: 58, endPoint y: 191, distance: 146.8
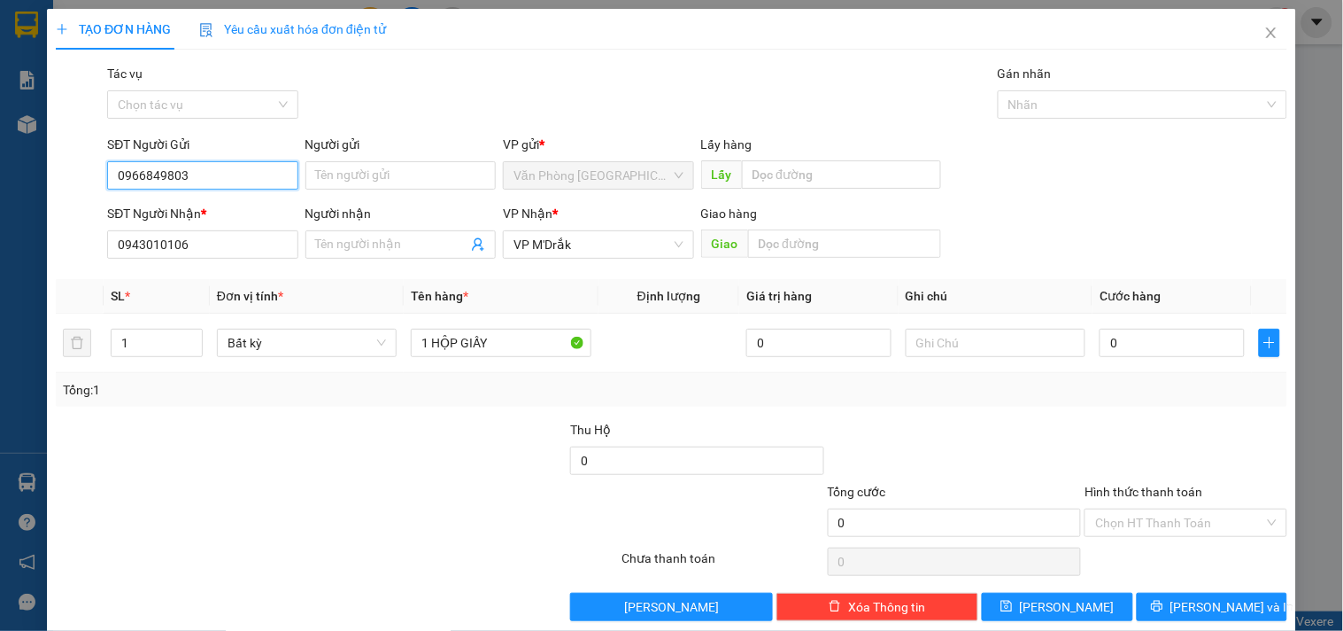
click at [58, 191] on div "SĐT Người Gửi 0966849803 0966849803 Người gửi Tên người gửi VP gửi * Văn Phòng …" at bounding box center [671, 166] width 1235 height 62
click at [1143, 360] on div "0" at bounding box center [1172, 342] width 145 height 35
click at [1149, 348] on input "0" at bounding box center [1172, 343] width 145 height 28
click at [1141, 344] on input "0" at bounding box center [1172, 343] width 145 height 28
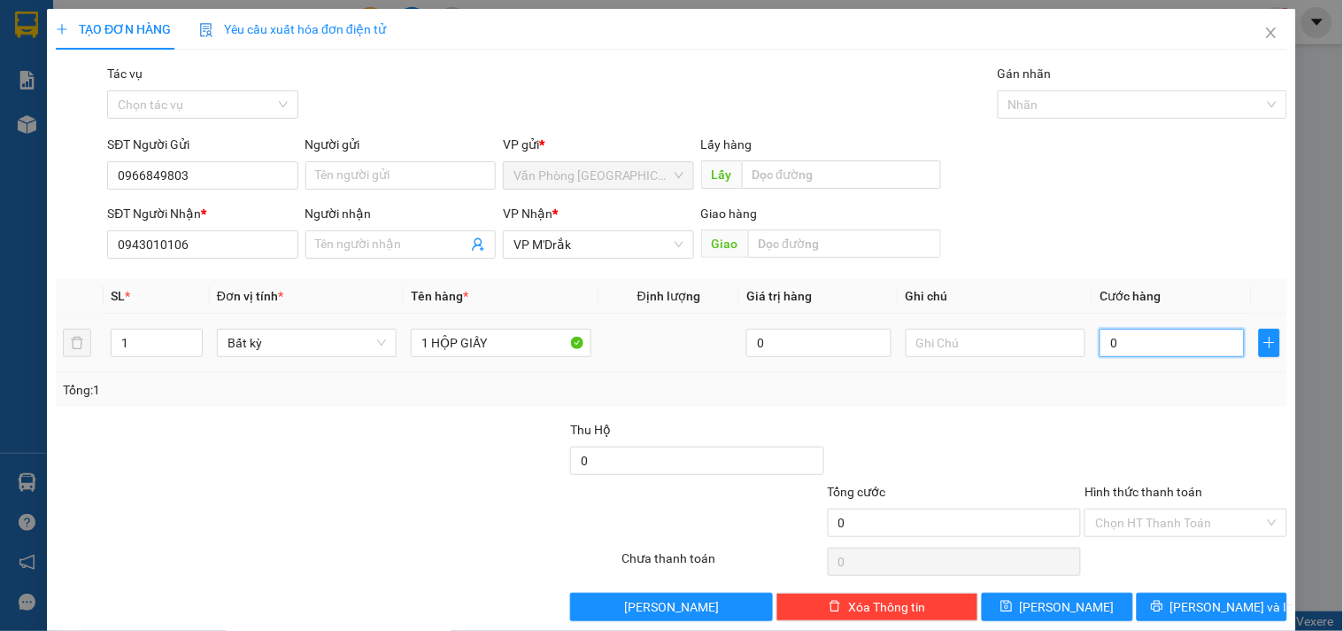
click at [1141, 344] on input "0" at bounding box center [1172, 343] width 145 height 28
click at [1114, 341] on input "0" at bounding box center [1172, 343] width 145 height 28
click at [1122, 346] on input "0" at bounding box center [1172, 343] width 145 height 28
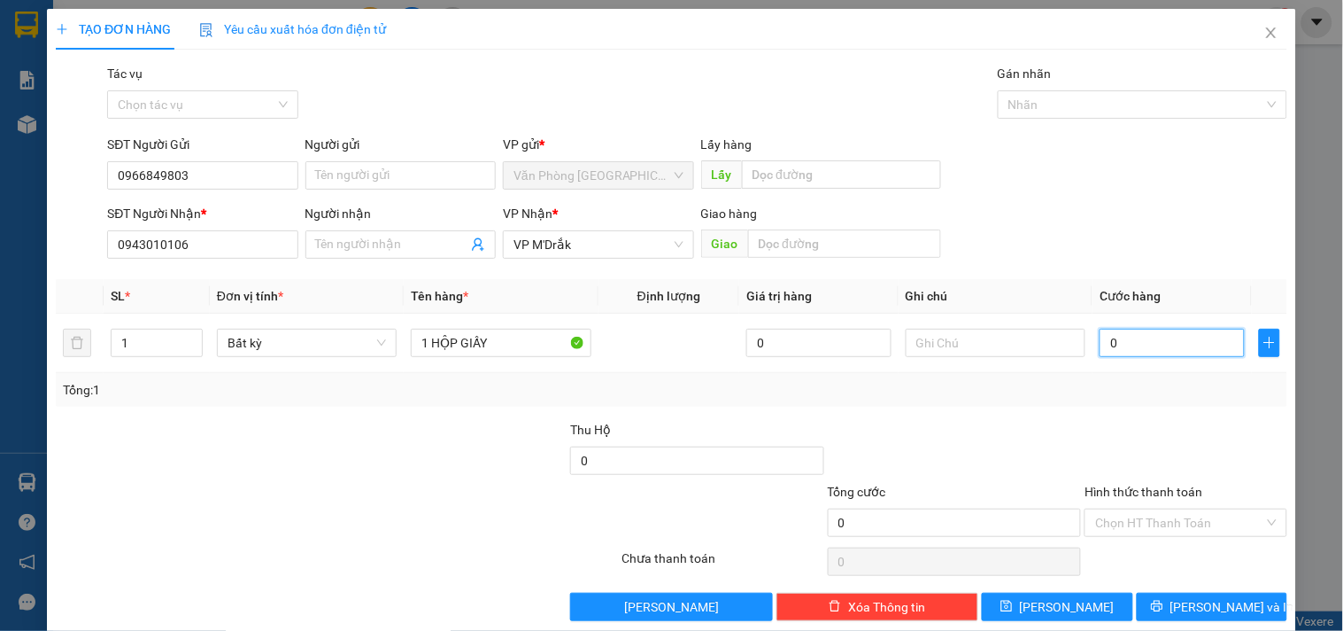
type input "05"
type input "5"
type input "050"
type input "50"
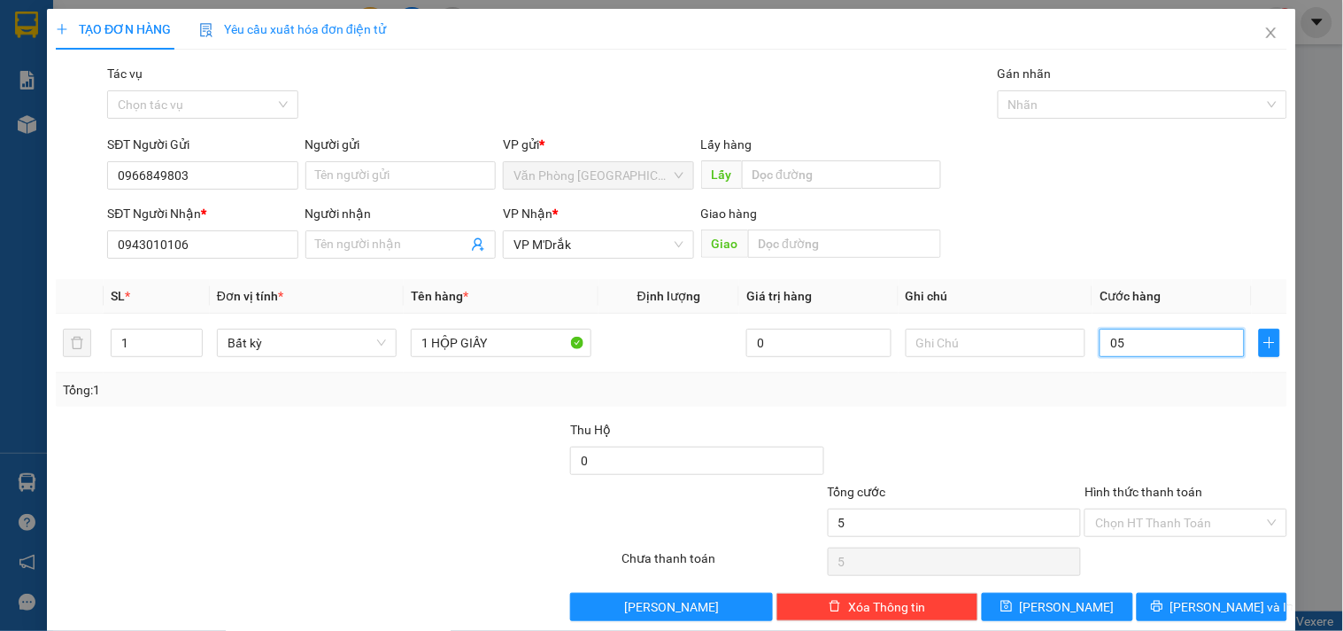
type input "50"
type input "0.500"
type input "500"
type input "05.000"
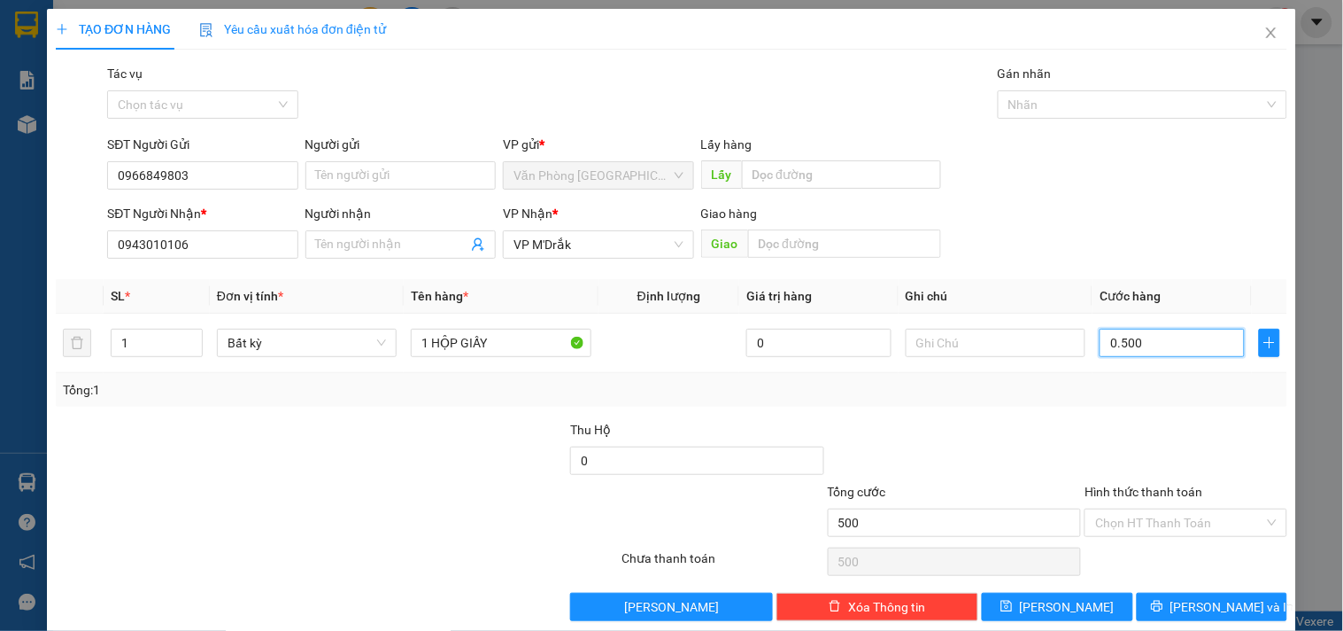
type input "5.000"
type input "050.000"
type input "50.000"
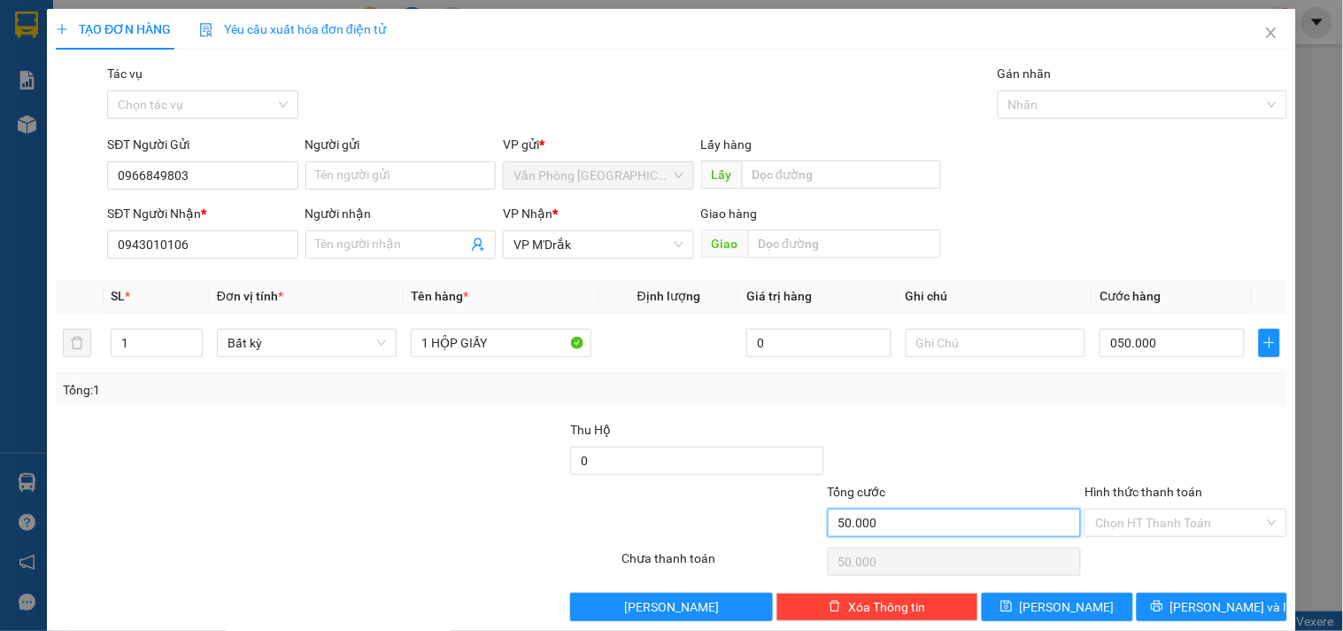
type input "50.000"
click at [1008, 515] on input "50.000" at bounding box center [955, 522] width 254 height 28
click at [1153, 517] on input "Hình thức thanh toán" at bounding box center [1179, 522] width 168 height 27
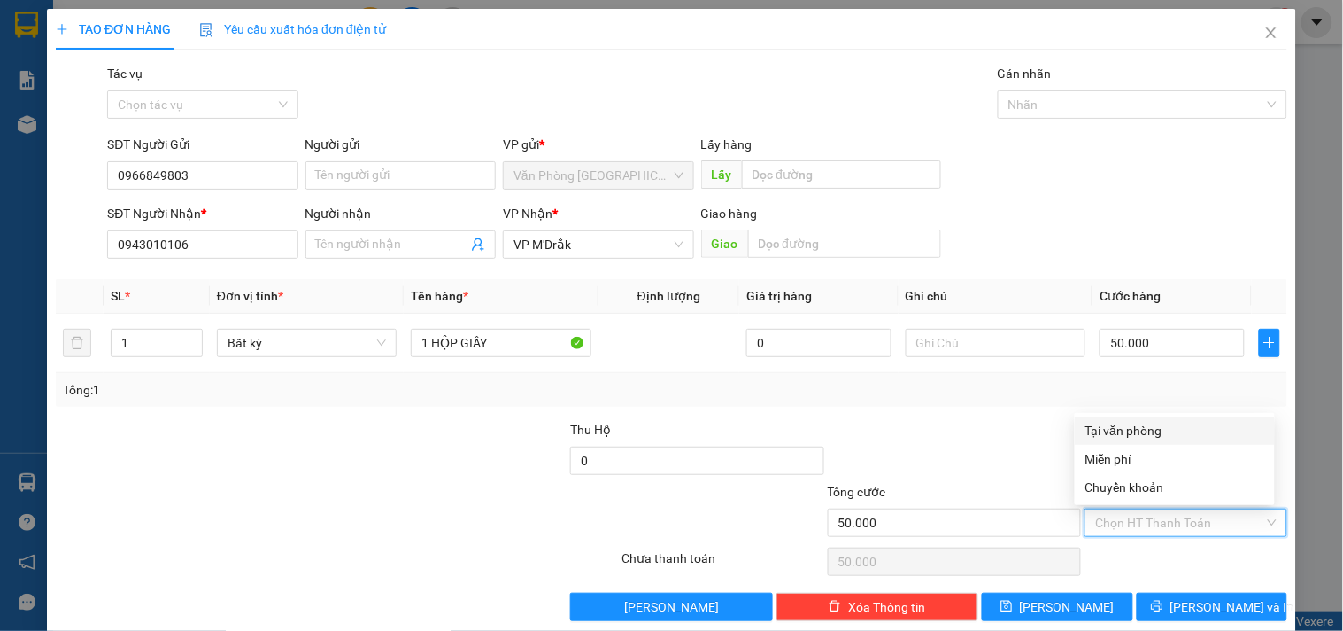
click at [1142, 422] on div "Tại văn phòng" at bounding box center [1175, 430] width 179 height 19
type input "0"
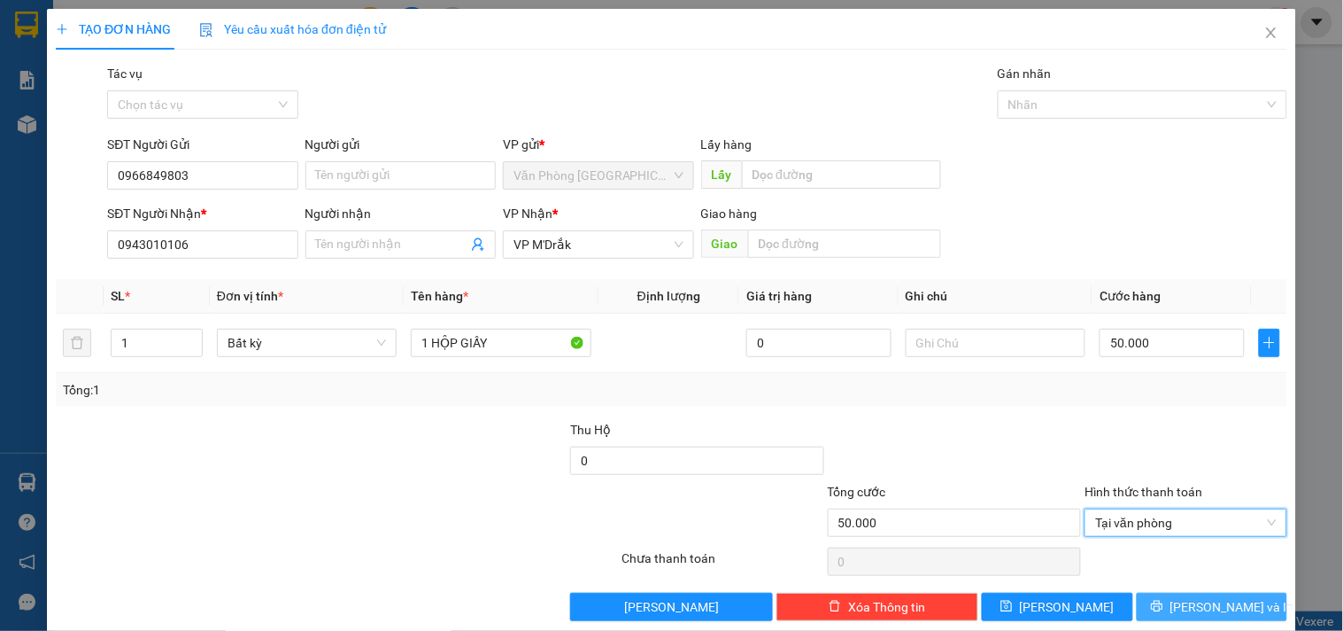
click at [1183, 606] on span "[PERSON_NAME] và In" at bounding box center [1233, 606] width 124 height 19
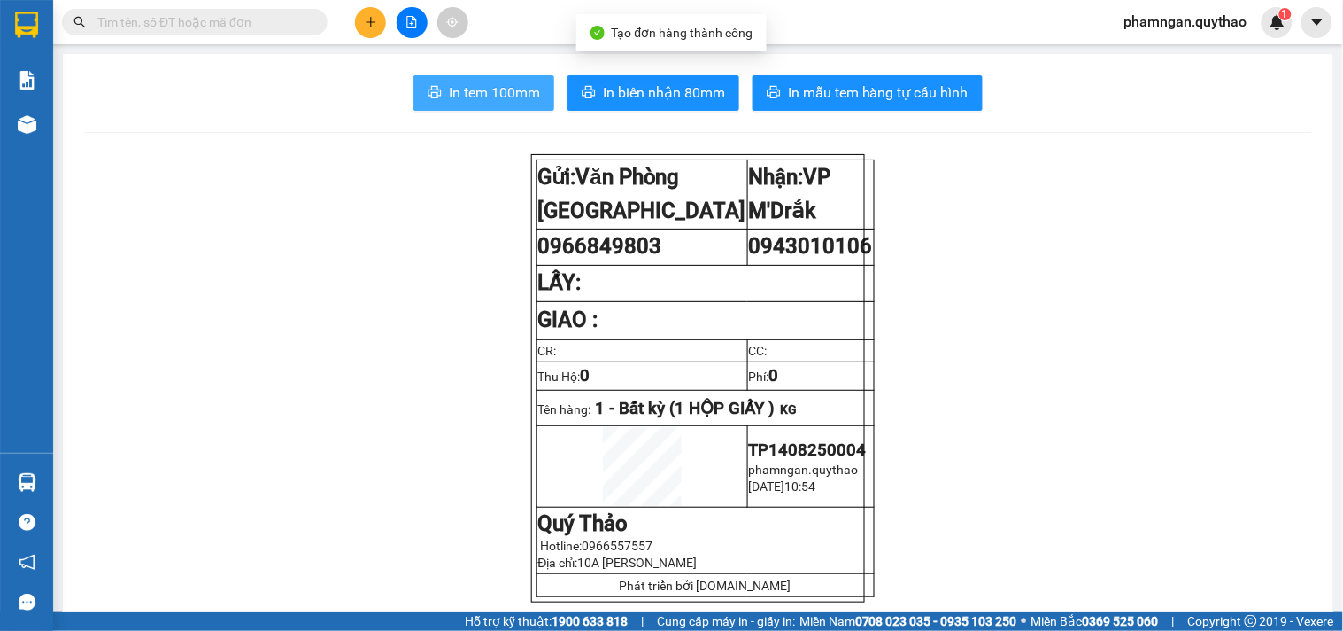
click at [506, 89] on span "In tem 100mm" at bounding box center [494, 92] width 91 height 22
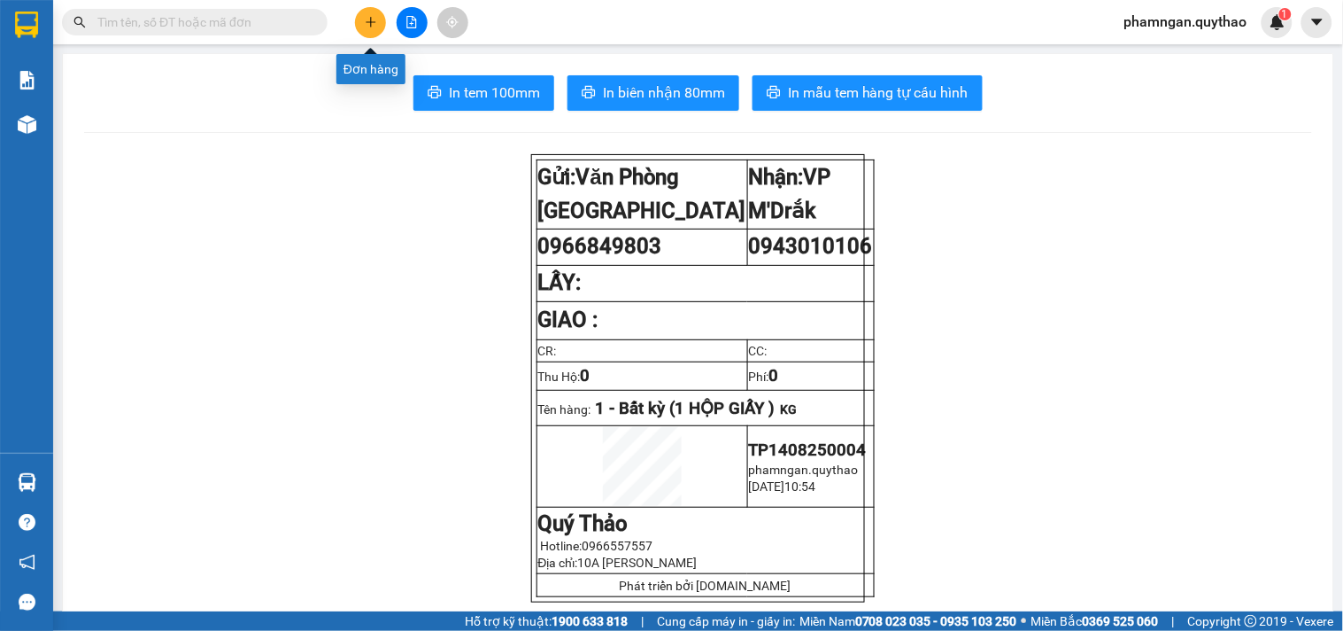
click at [360, 18] on button at bounding box center [370, 22] width 31 height 31
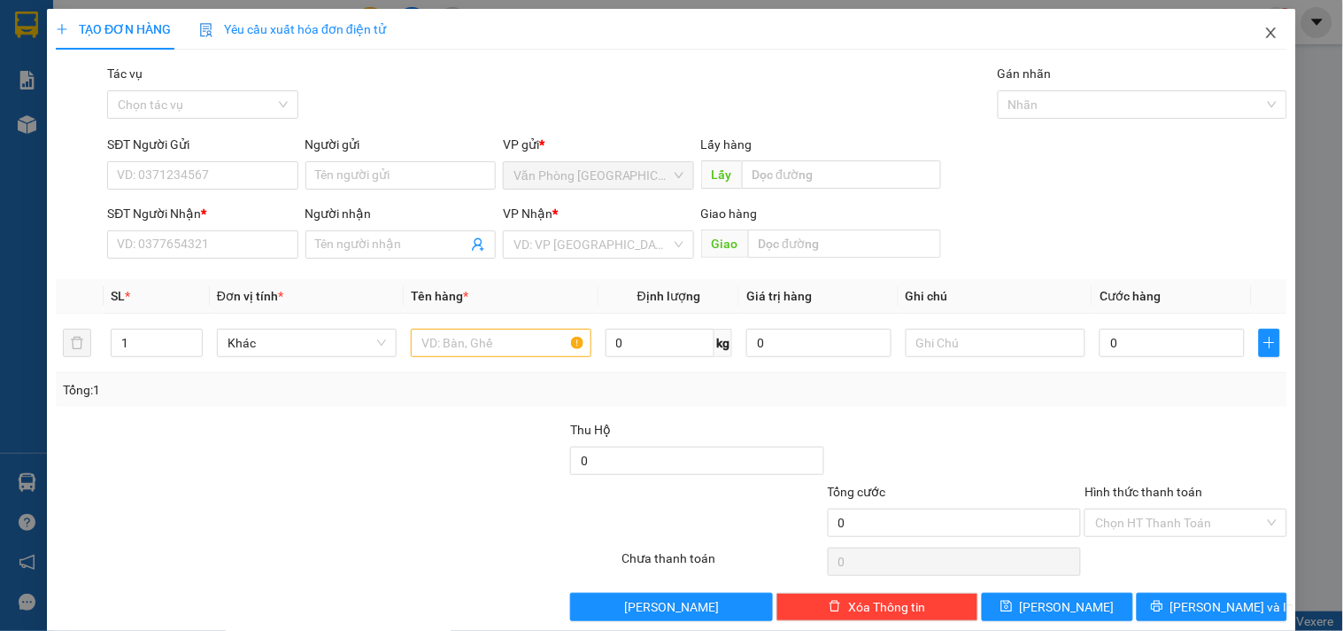
click at [1265, 34] on icon "close" at bounding box center [1272, 33] width 14 height 14
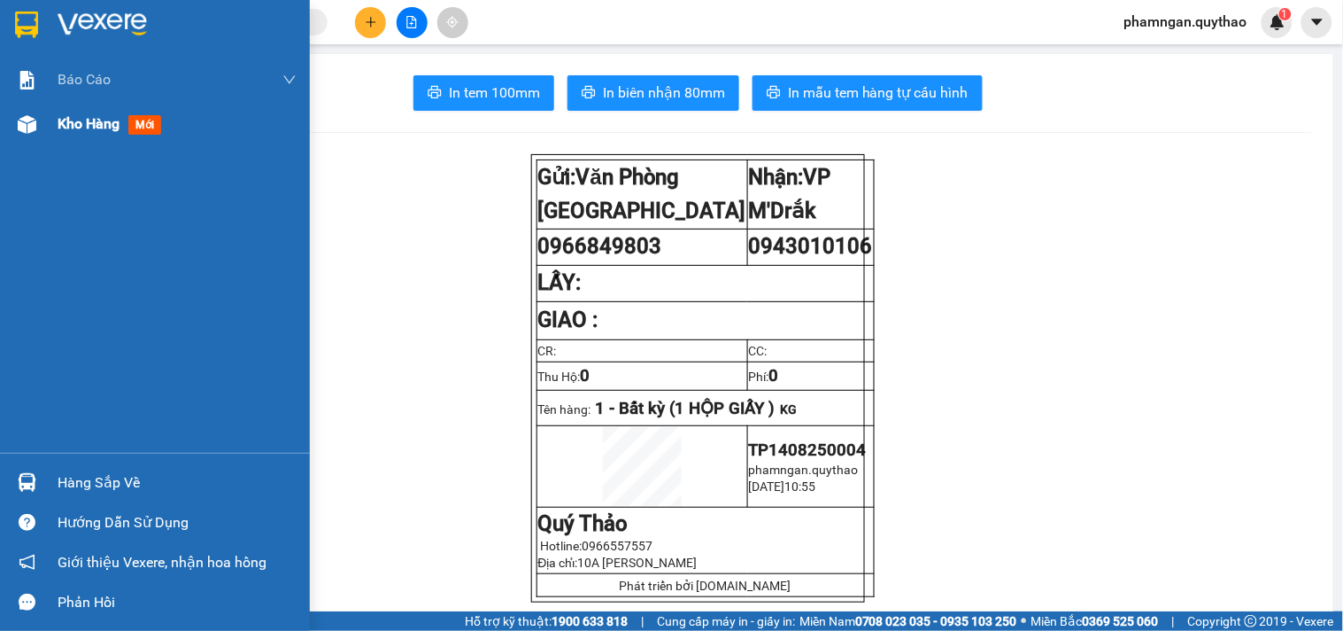
click at [41, 129] on div at bounding box center [27, 124] width 31 height 31
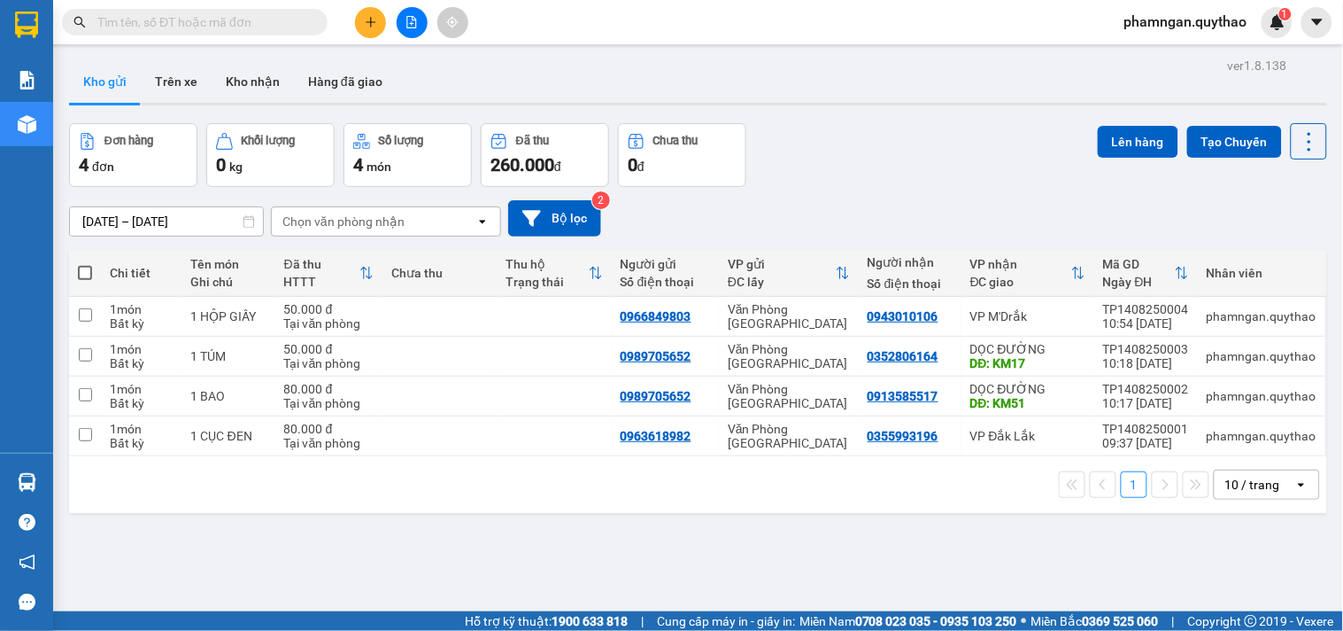
click at [414, 89] on div "Kho gửi Trên xe Kho nhận Hàng đã giao" at bounding box center [698, 83] width 1258 height 47
click at [269, 81] on button "Kho nhận" at bounding box center [253, 81] width 82 height 43
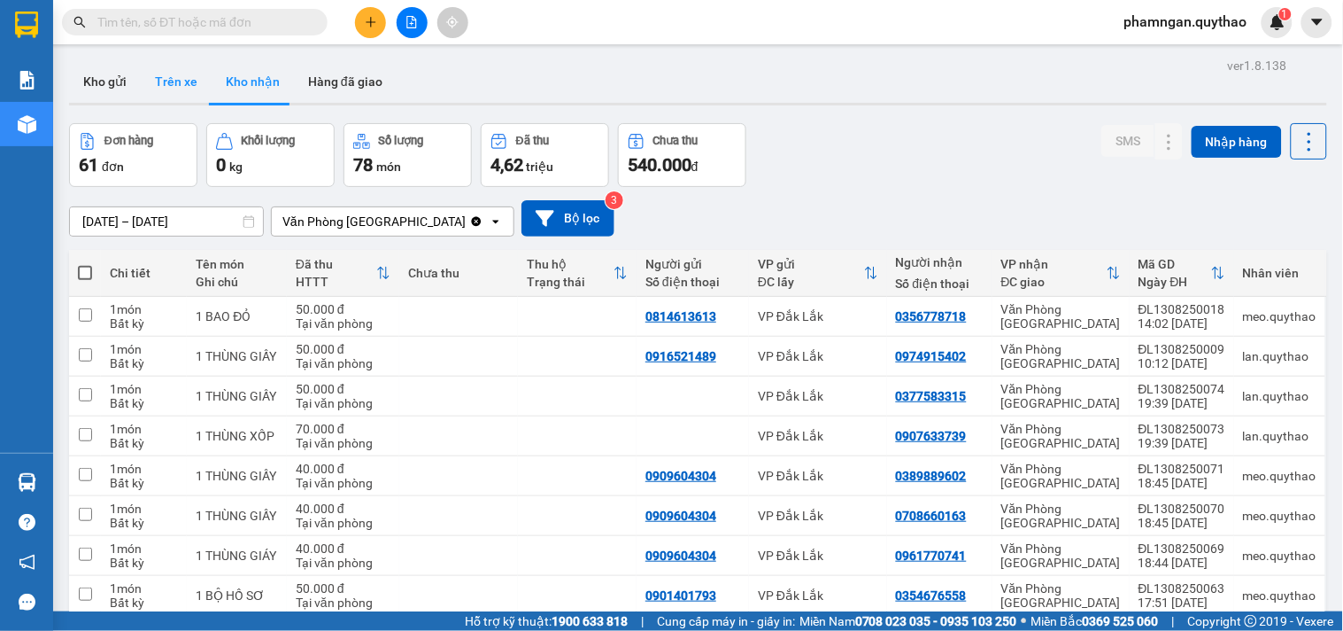
click at [170, 75] on button "Trên xe" at bounding box center [176, 81] width 71 height 43
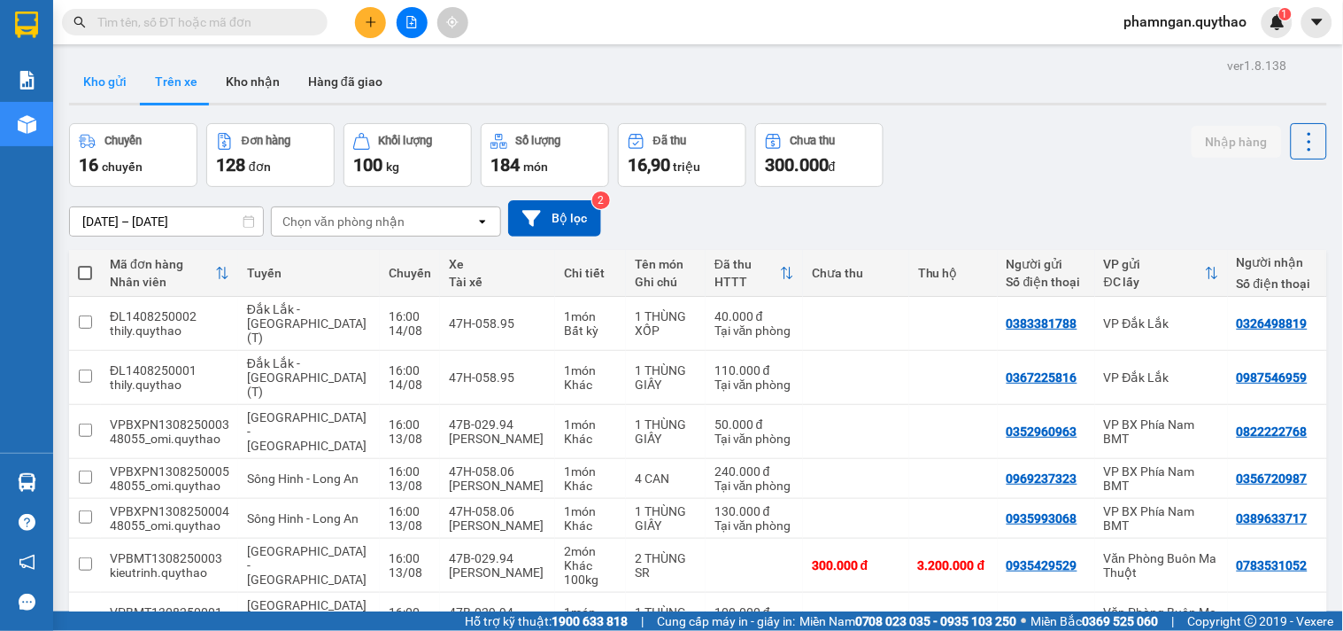
click at [102, 82] on button "Kho gửi" at bounding box center [105, 81] width 72 height 43
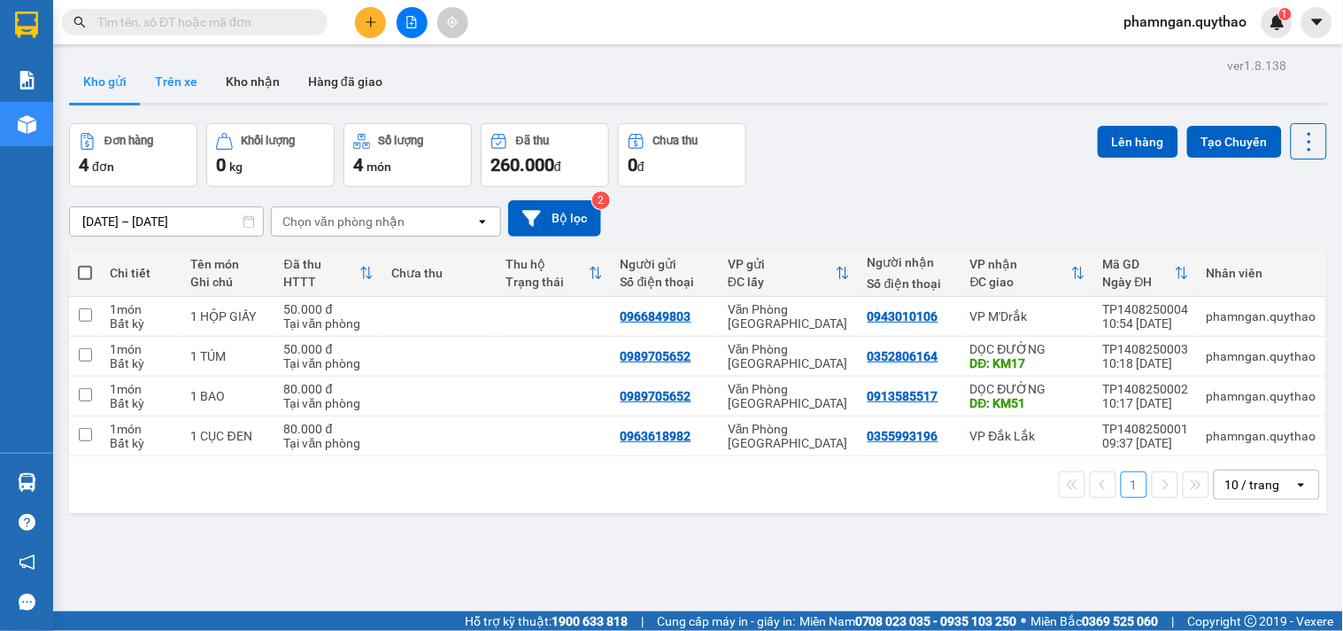
click at [186, 84] on button "Trên xe" at bounding box center [176, 81] width 71 height 43
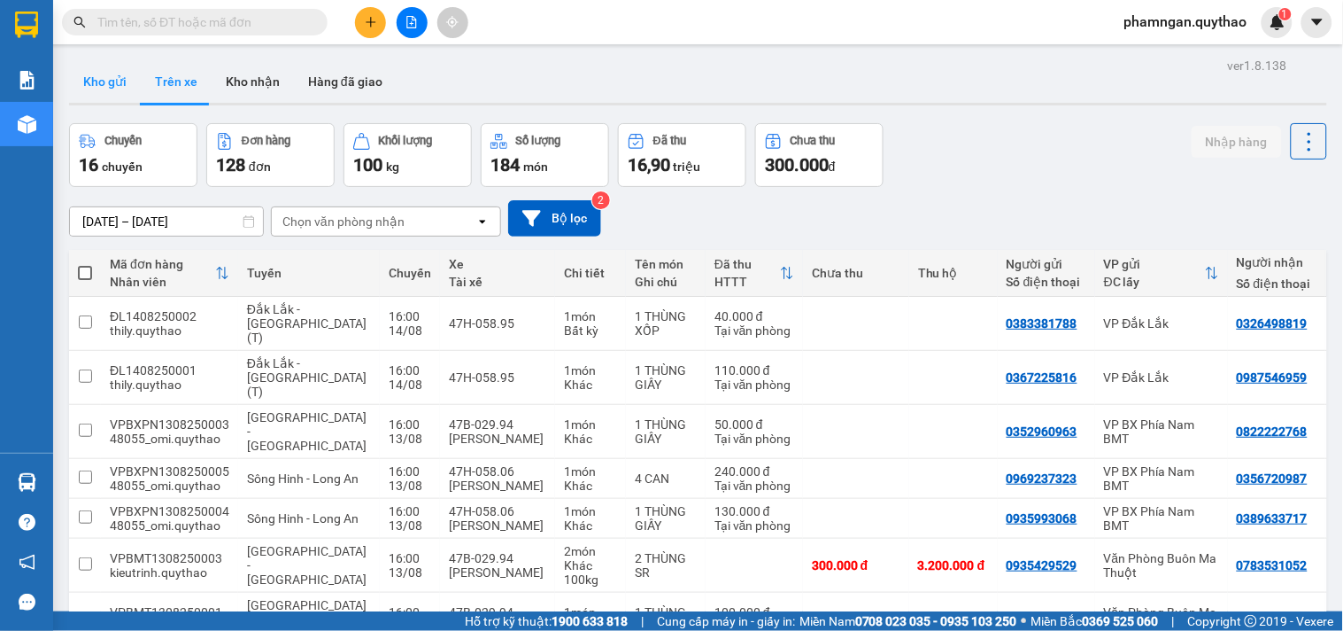
click at [112, 85] on button "Kho gửi" at bounding box center [105, 81] width 72 height 43
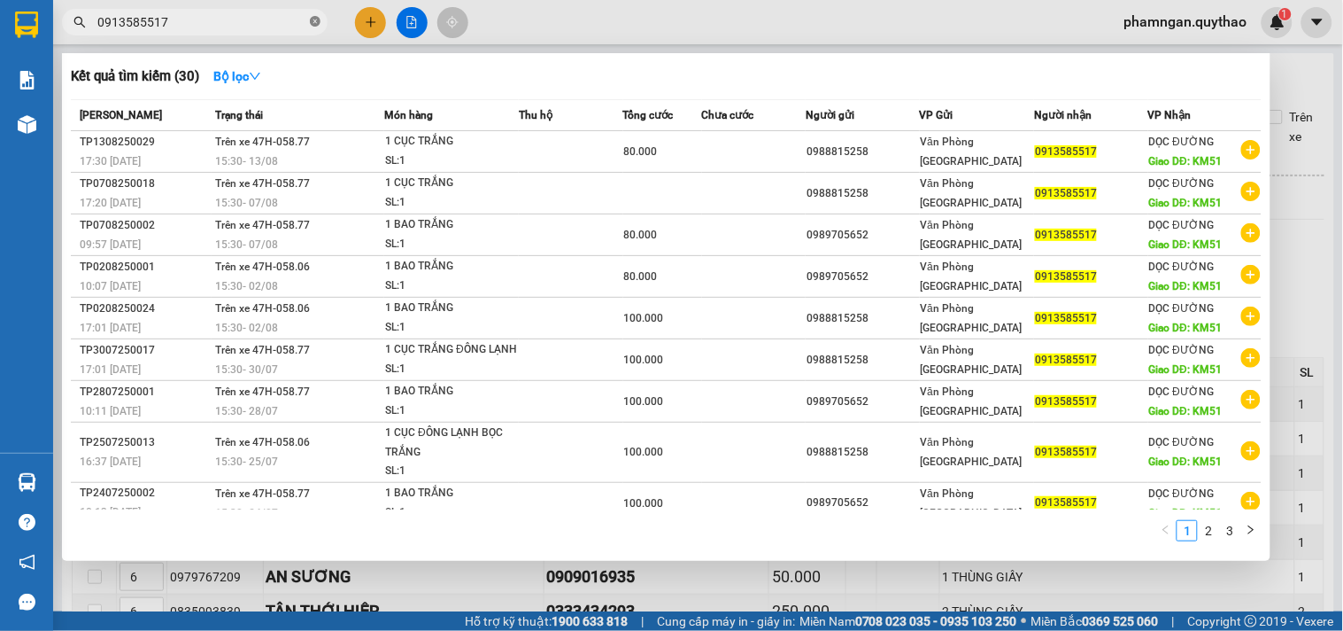
scroll to position [30, 0]
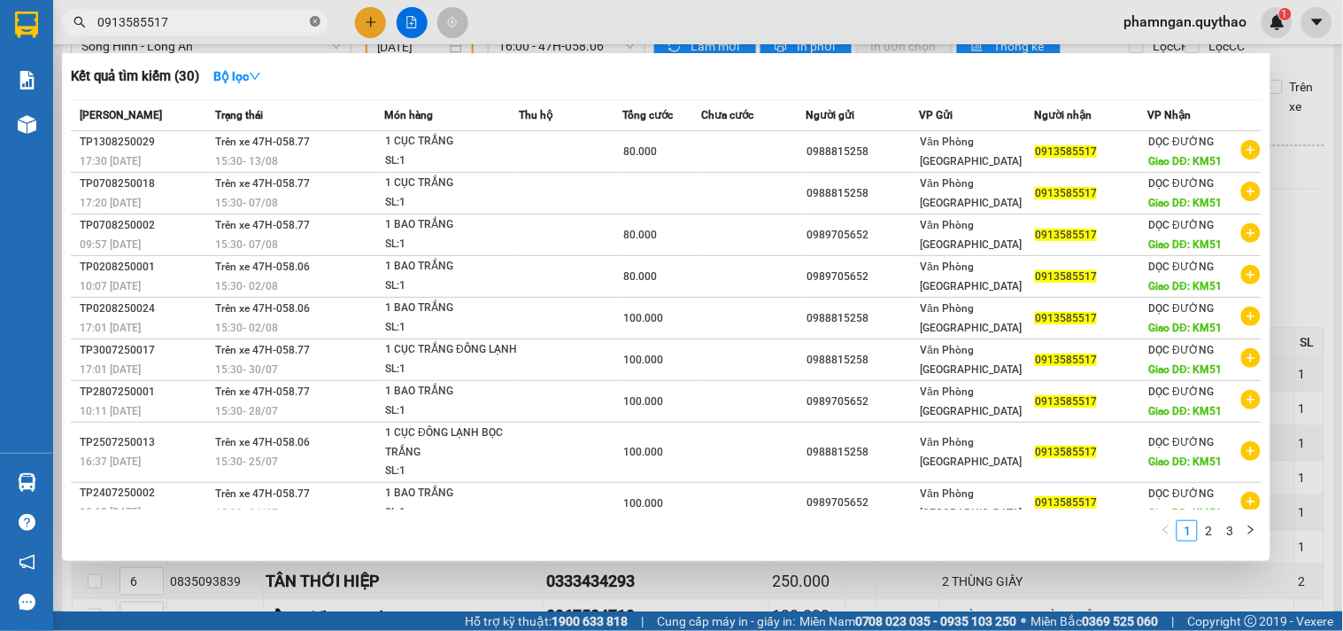
click at [314, 20] on icon "close-circle" at bounding box center [315, 21] width 11 height 11
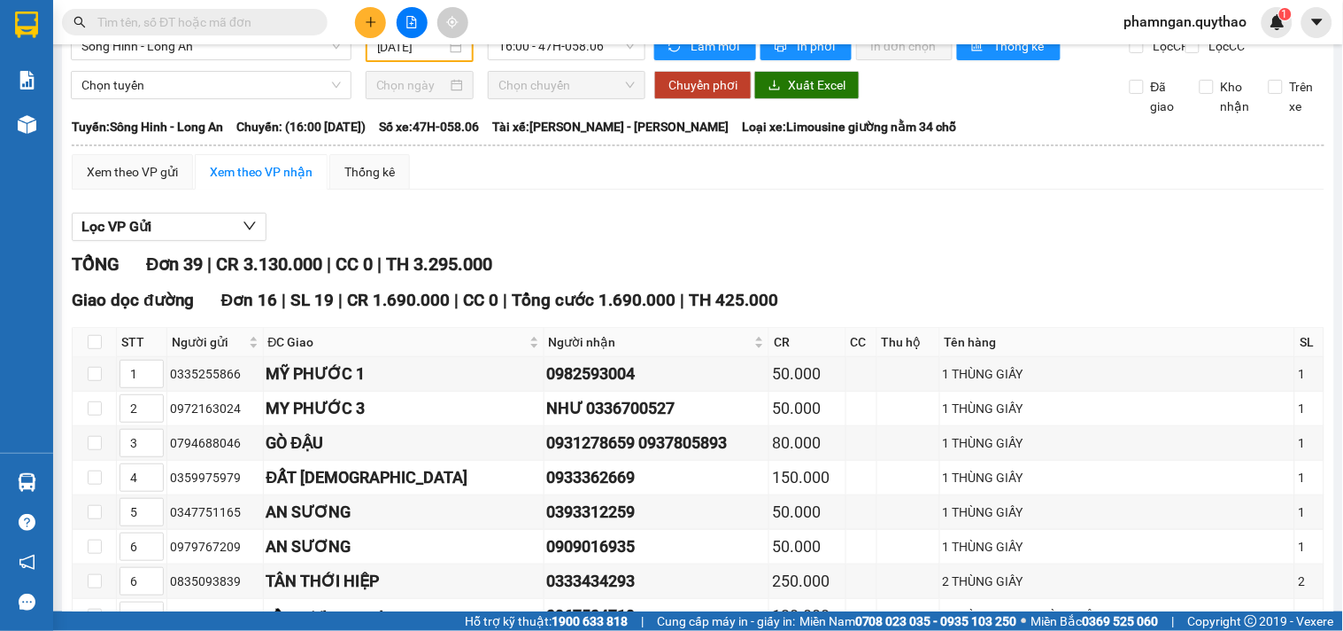
click at [282, 20] on input "text" at bounding box center [201, 21] width 209 height 19
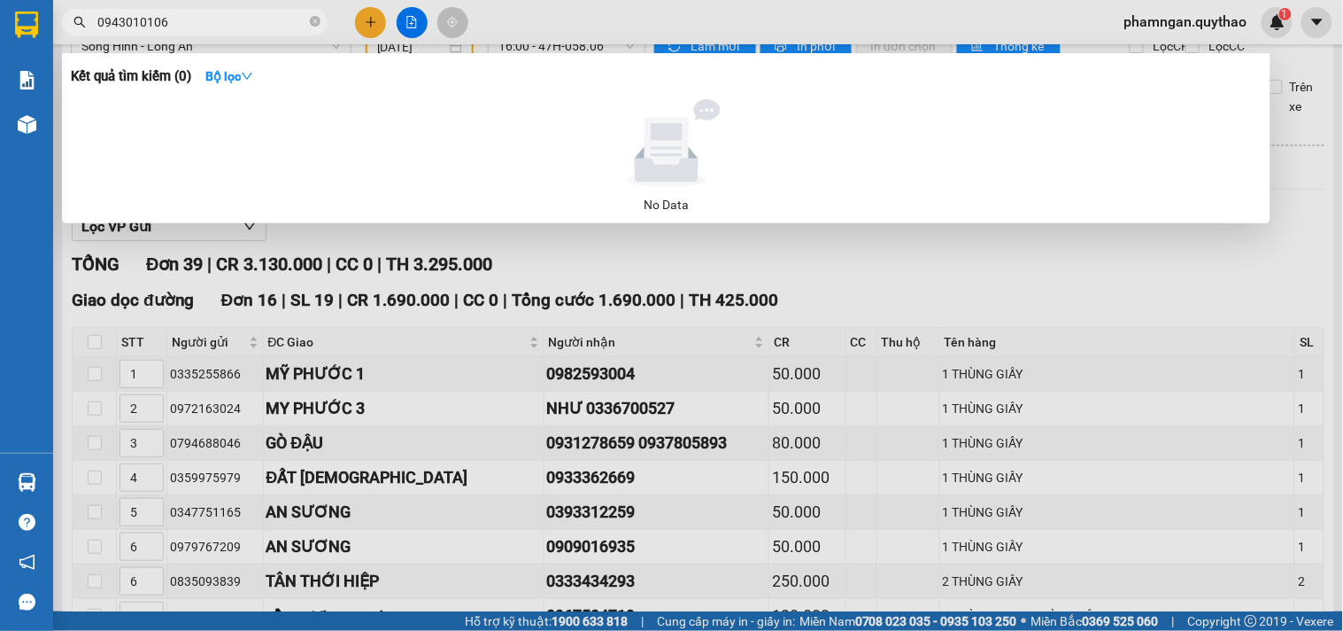
type input "0943010106"
click at [315, 27] on span at bounding box center [315, 22] width 11 height 17
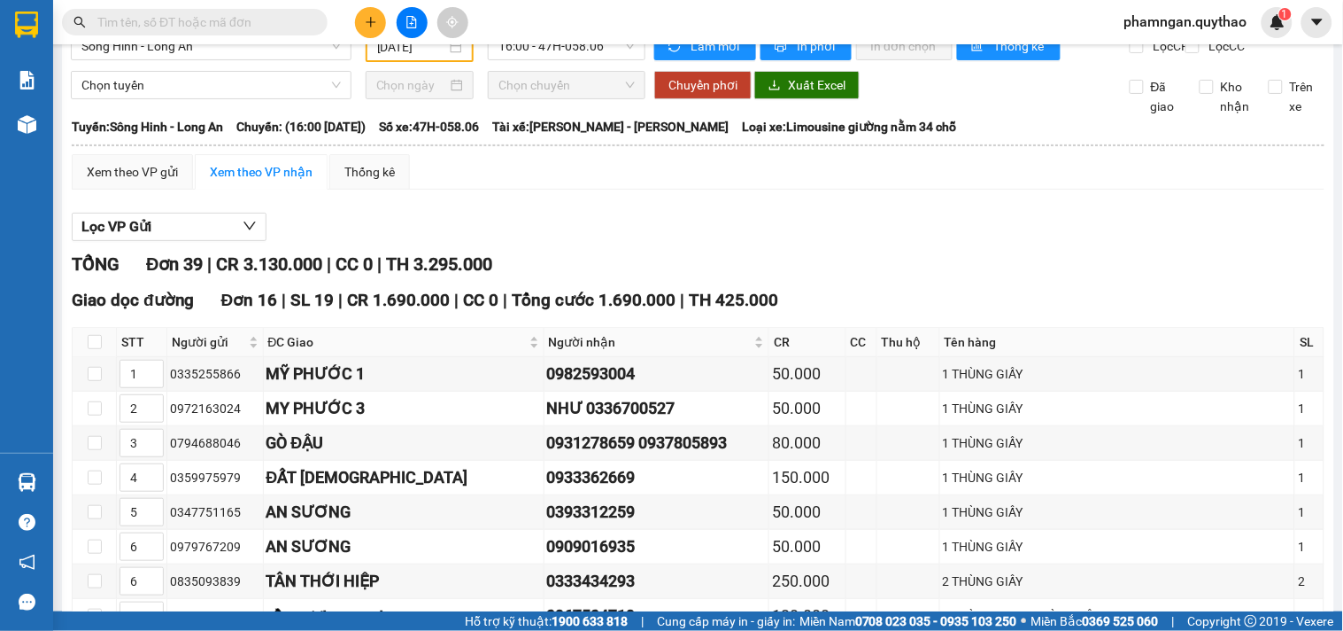
click at [275, 22] on input "text" at bounding box center [201, 21] width 209 height 19
paste input "0966849803"
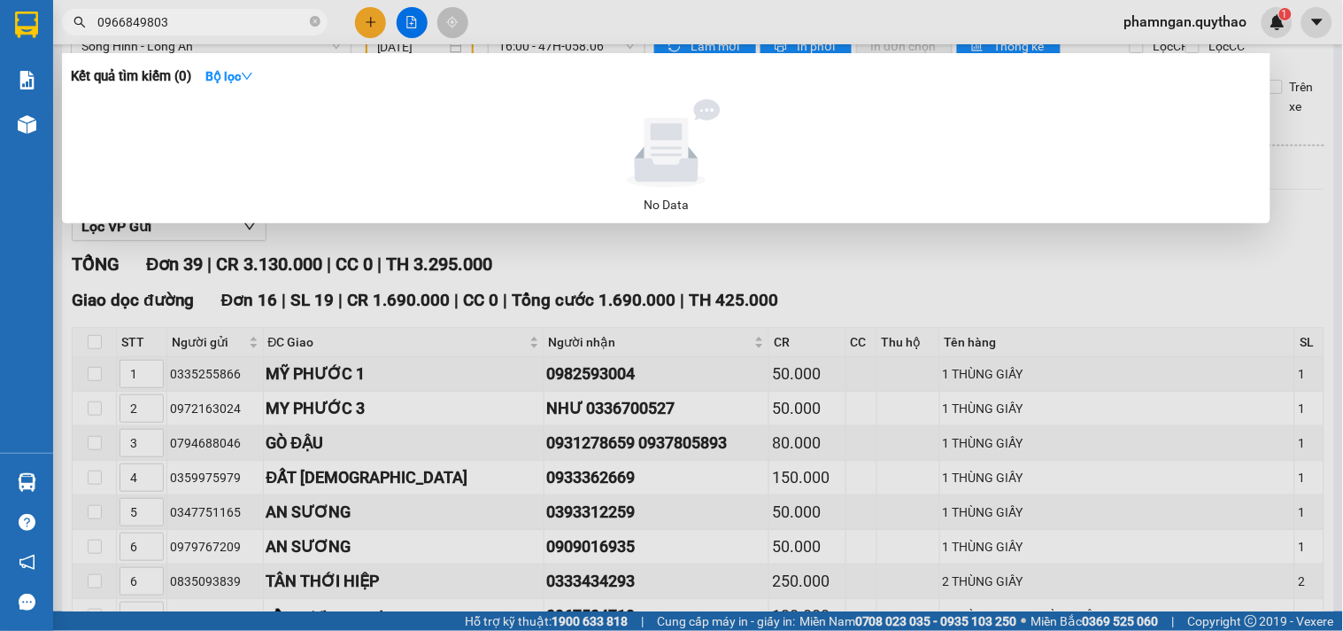
type input "0966849803"
